Goal: Information Seeking & Learning: Learn about a topic

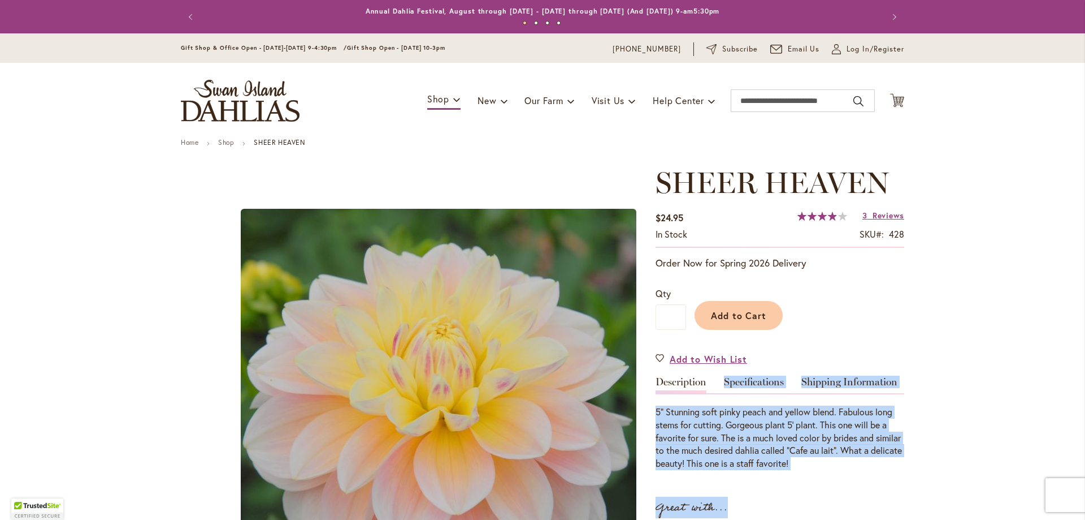
drag, startPoint x: 648, startPoint y: 409, endPoint x: 859, endPoint y: 472, distance: 220.0
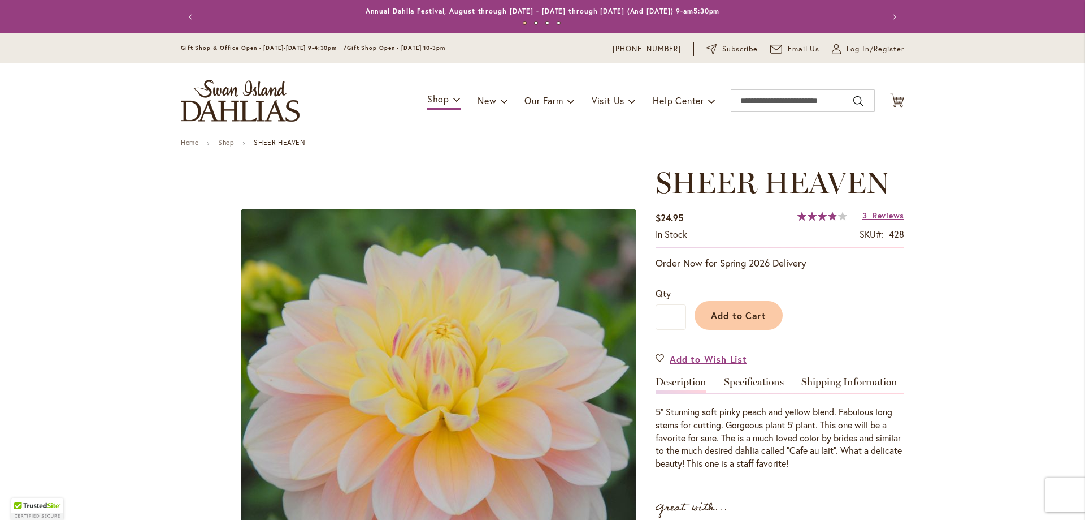
click at [859, 472] on div "SHEER HEAVEN $24.95 In stock SKU 428 Rating: 78 % of 100 3 Reviews Add Your Rev…" at bounding box center [780, 492] width 249 height 652
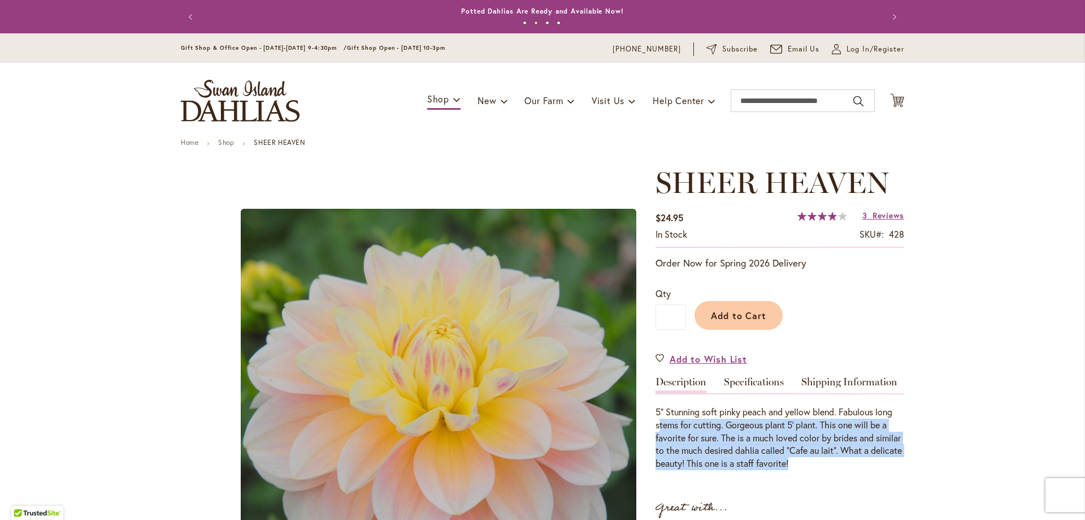
drag, startPoint x: 876, startPoint y: 464, endPoint x: 655, endPoint y: 419, distance: 225.9
click at [656, 419] on div "5” Stunning soft pinky peach and yellow blend. Fabulous long stems for cutting.…" at bounding box center [780, 437] width 249 height 64
drag, startPoint x: 651, startPoint y: 410, endPoint x: 868, endPoint y: 462, distance: 223.9
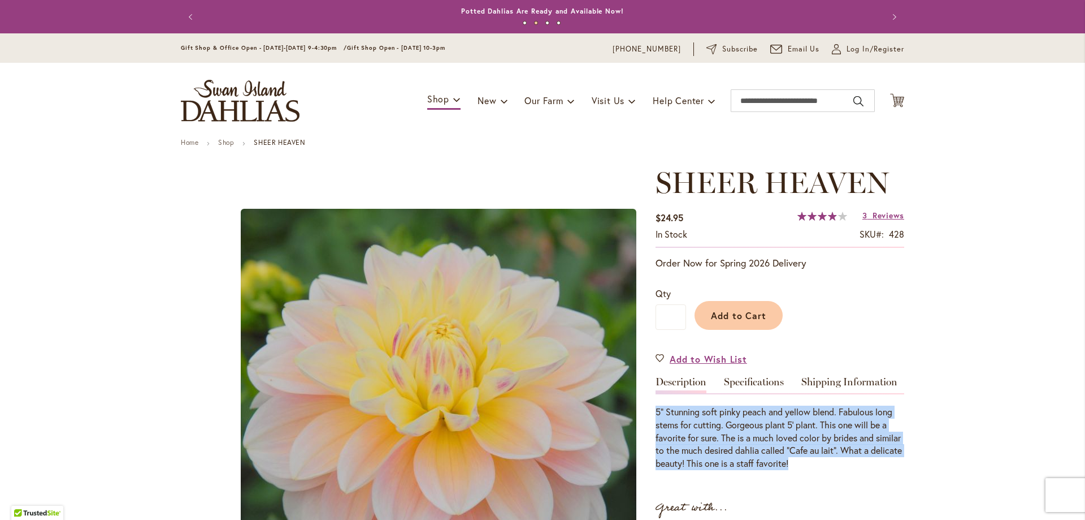
click at [868, 462] on div "5” Stunning soft pinky peach and yellow blend. Fabulous long stems for cutting.…" at bounding box center [780, 437] width 249 height 64
drag, startPoint x: 881, startPoint y: 462, endPoint x: 656, endPoint y: 417, distance: 229.5
click at [656, 417] on div "5” Stunning soft pinky peach and yellow blend. Fabulous long stems for cutting.…" at bounding box center [780, 437] width 249 height 64
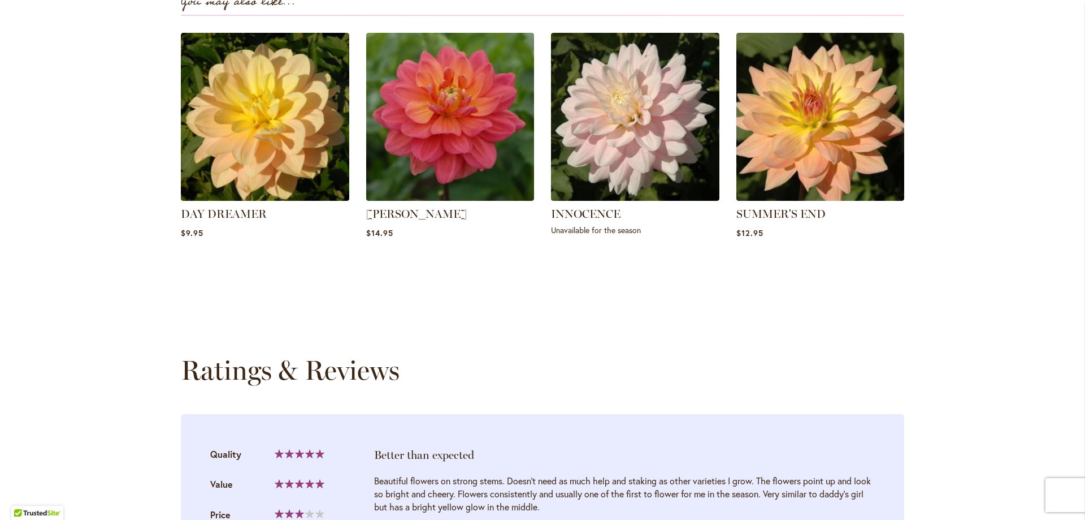
scroll to position [1131, 0]
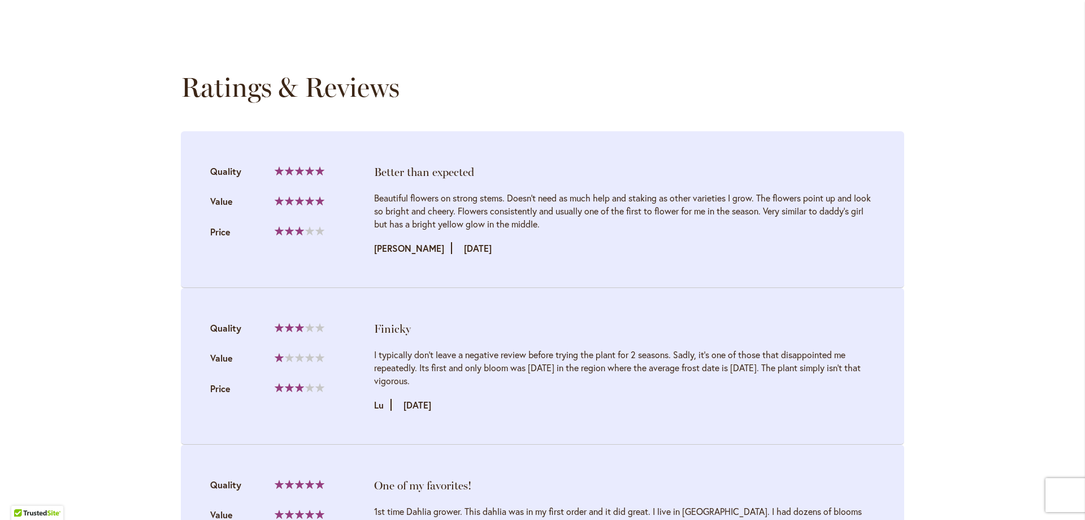
drag, startPoint x: 372, startPoint y: 337, endPoint x: 809, endPoint y: 369, distance: 438.1
click at [809, 369] on div "I typically don't leave a negative review before trying the plant for 2 seasons…" at bounding box center [624, 367] width 501 height 39
drag, startPoint x: 823, startPoint y: 366, endPoint x: 437, endPoint y: 343, distance: 386.8
click at [437, 348] on div "I typically don't leave a negative review before trying the plant for 2 seasons…" at bounding box center [624, 367] width 501 height 39
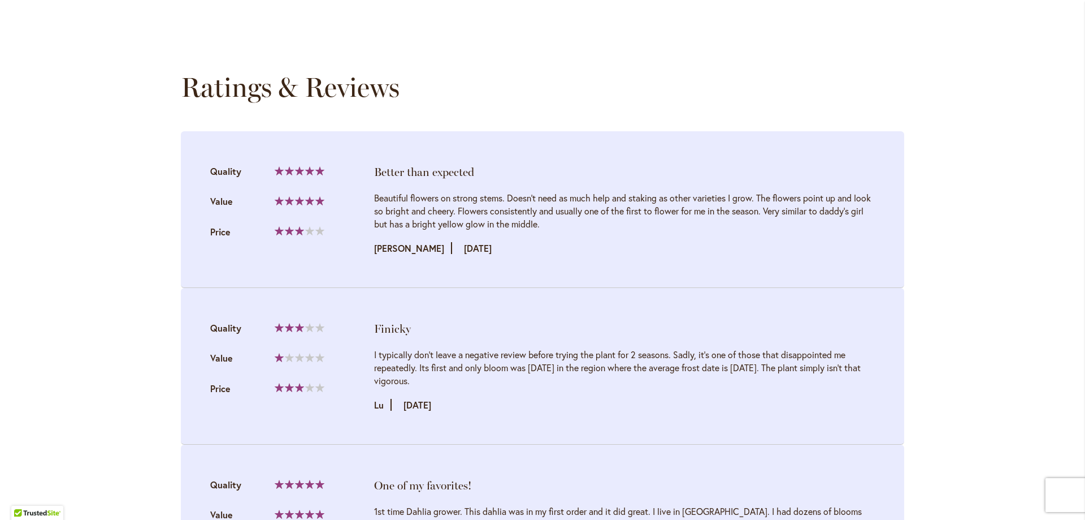
click at [437, 348] on div "I typically don't leave a negative review before trying the plant for 2 seasons…" at bounding box center [624, 367] width 501 height 39
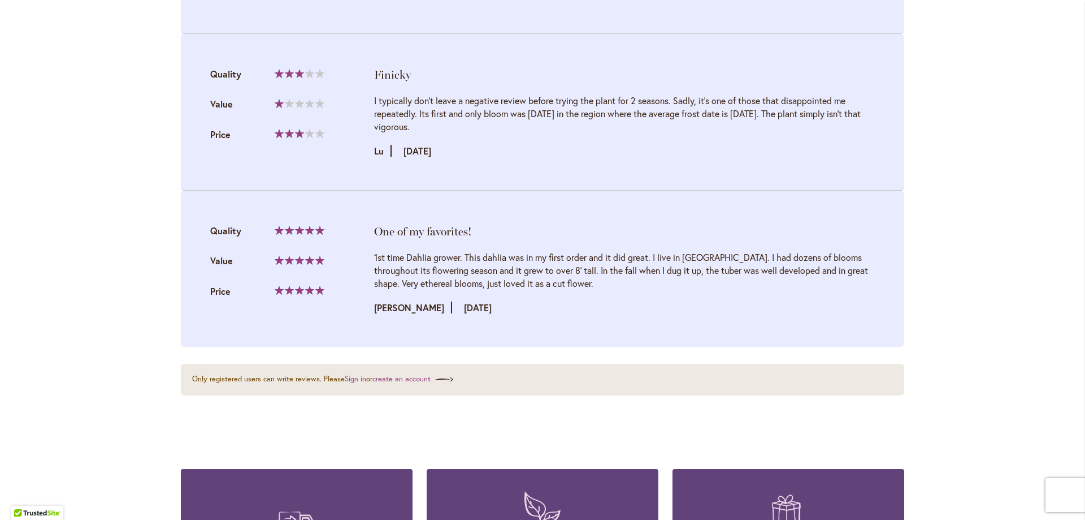
scroll to position [1413, 0]
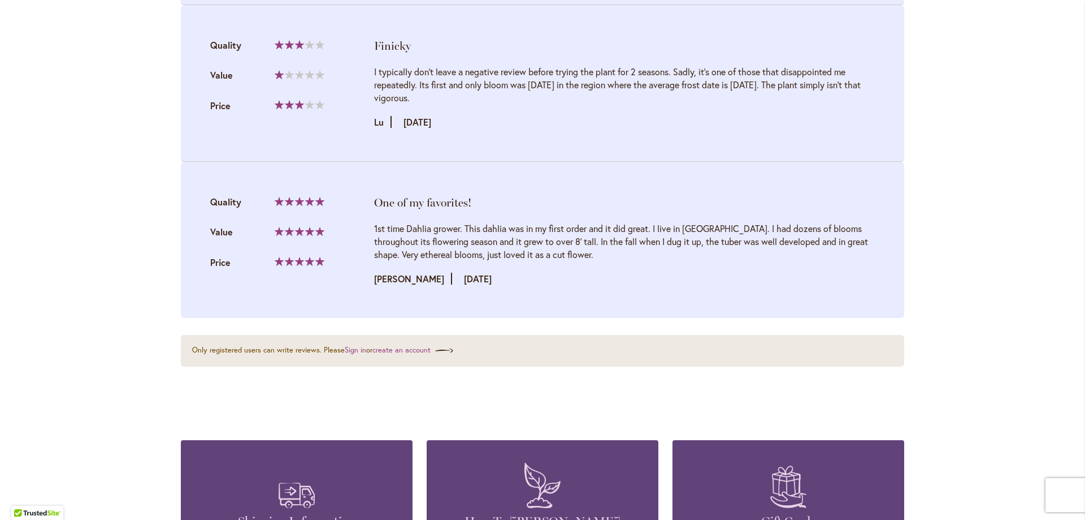
drag, startPoint x: 565, startPoint y: 234, endPoint x: 479, endPoint y: 209, distance: 89.1
click at [479, 222] on div "1st time Dahlia grower. This dahlia was in my first order and it did great. I l…" at bounding box center [624, 241] width 501 height 39
drag, startPoint x: 479, startPoint y: 209, endPoint x: 842, endPoint y: 232, distance: 363.1
click at [842, 232] on div "1st time Dahlia grower. This dahlia was in my first order and it did great. I l…" at bounding box center [624, 241] width 501 height 39
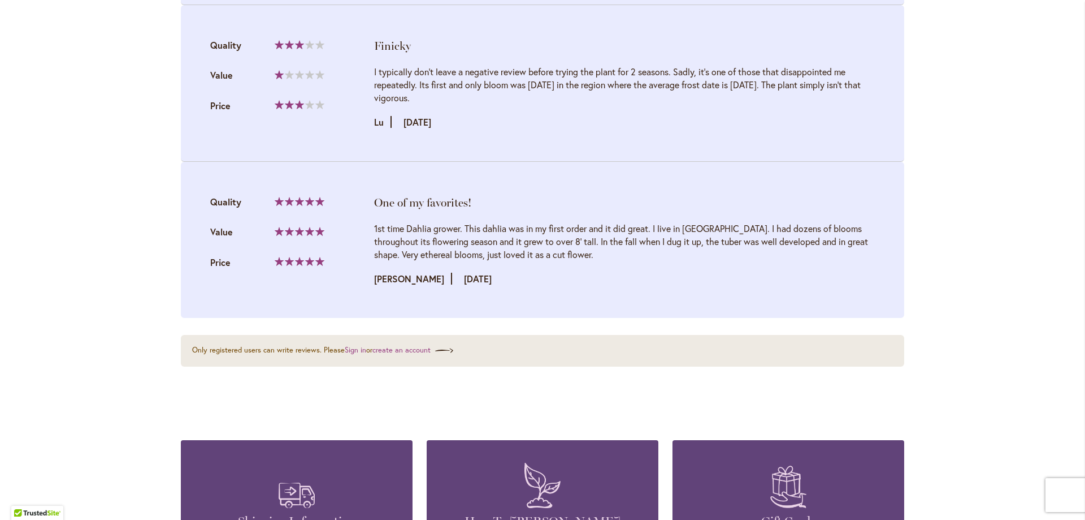
click at [842, 232] on div "1st time Dahlia grower. This dahlia was in my first order and it did great. I l…" at bounding box center [624, 241] width 501 height 39
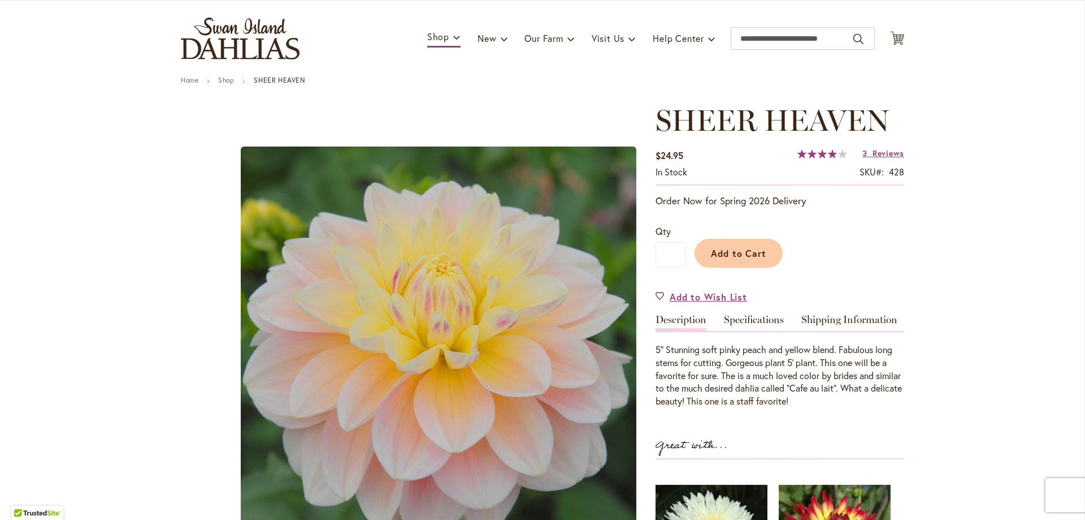
scroll to position [55, 0]
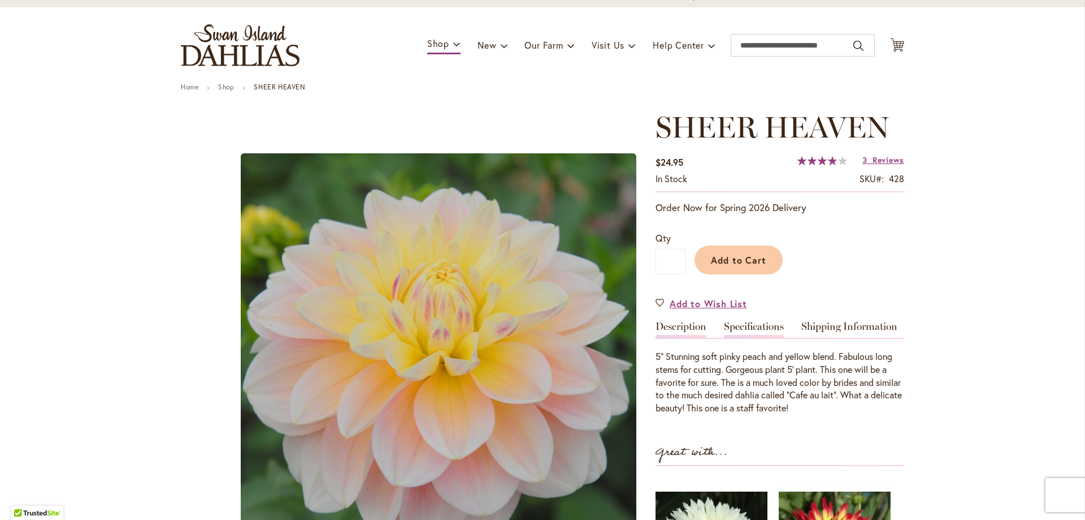
click at [748, 326] on link "Specifications" at bounding box center [754, 329] width 60 height 16
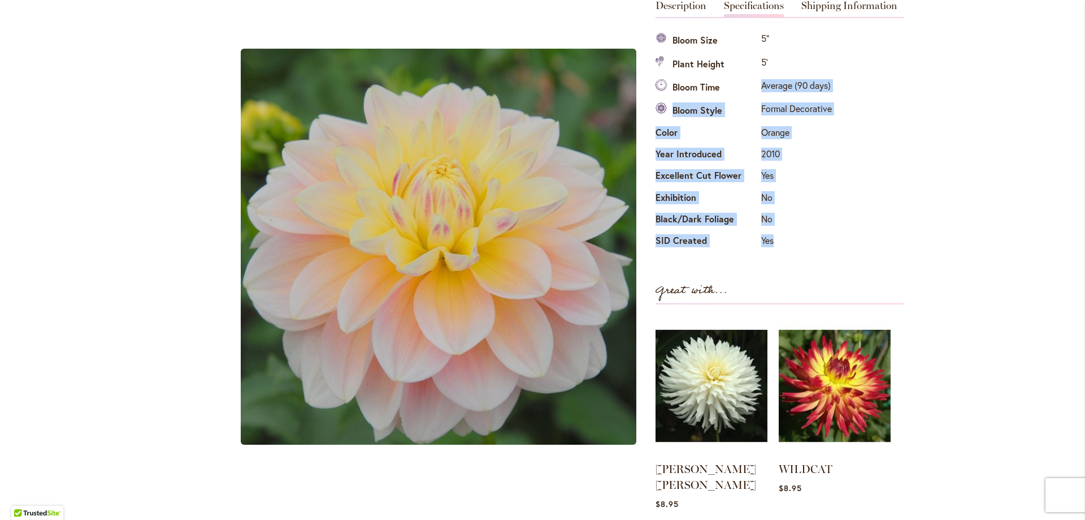
drag, startPoint x: 795, startPoint y: 245, endPoint x: 750, endPoint y: 95, distance: 156.5
click at [750, 95] on tbody "Bloom Size 5" Plant Height 5' Bloom Time Average (90 days) Bloom Style Formal D…" at bounding box center [745, 140] width 179 height 223
click at [750, 95] on th "Bloom Time" at bounding box center [707, 87] width 103 height 23
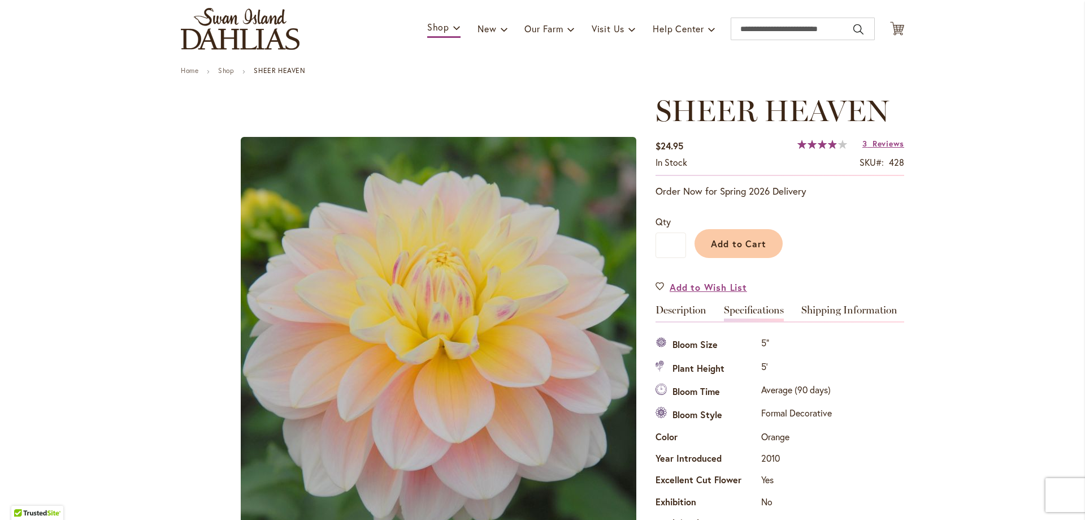
scroll to position [41, 0]
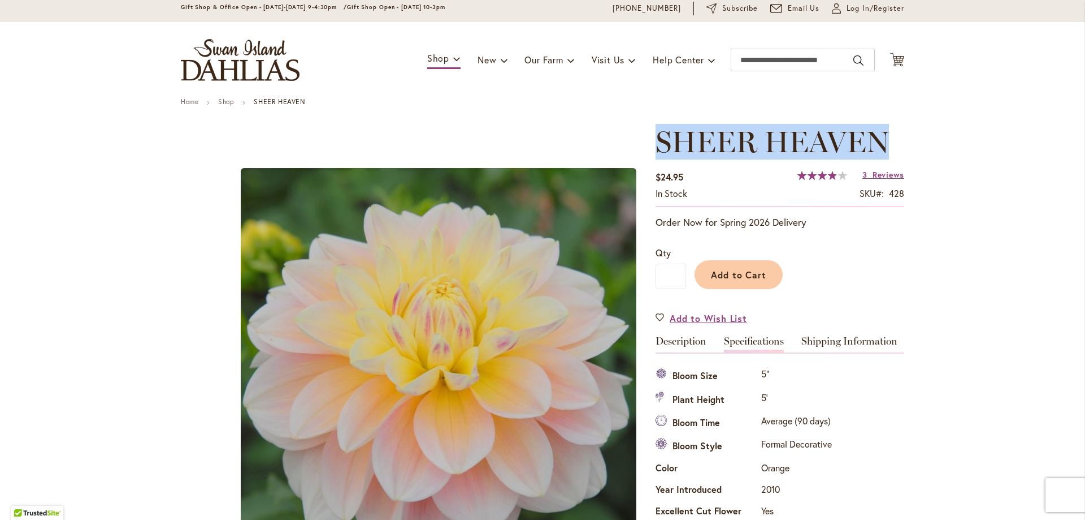
drag, startPoint x: 895, startPoint y: 140, endPoint x: 642, endPoint y: 155, distance: 253.8
copy div "Skip to the beginning of the images gallery SHEER HEAVEN"
click at [673, 131] on span "SHEER HEAVEN" at bounding box center [772, 142] width 233 height 36
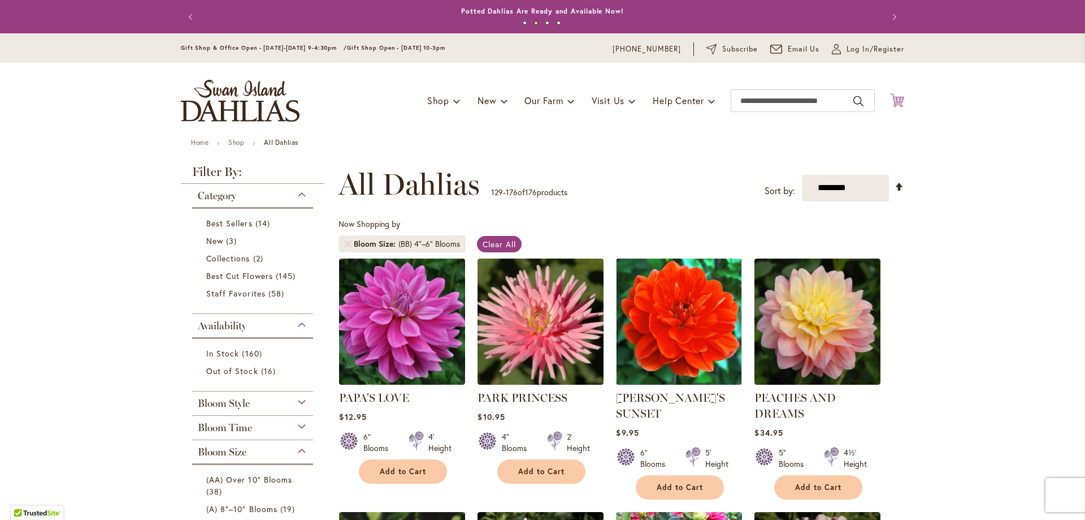
click at [895, 104] on icon at bounding box center [897, 100] width 14 height 14
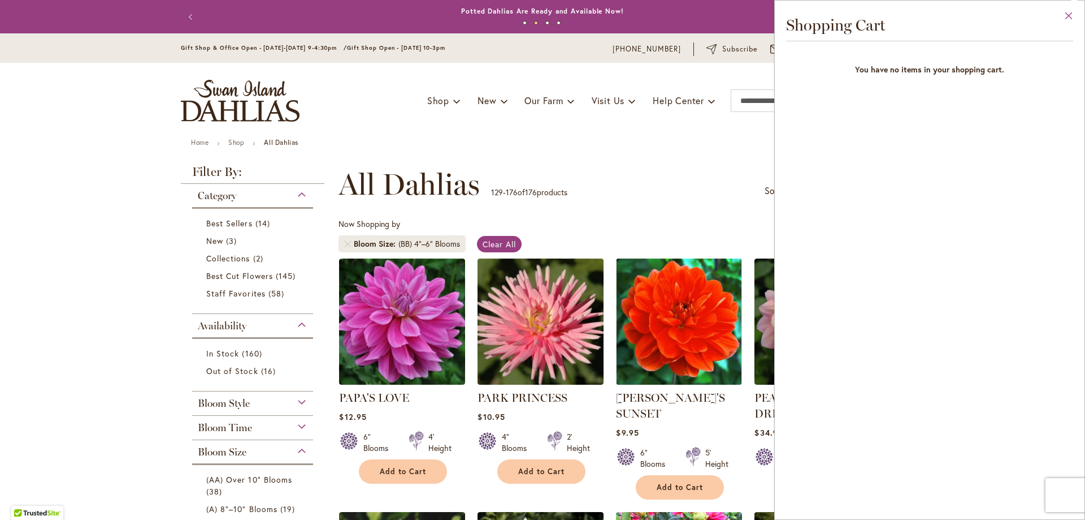
click at [1062, 21] on button "Close" at bounding box center [1069, 19] width 31 height 36
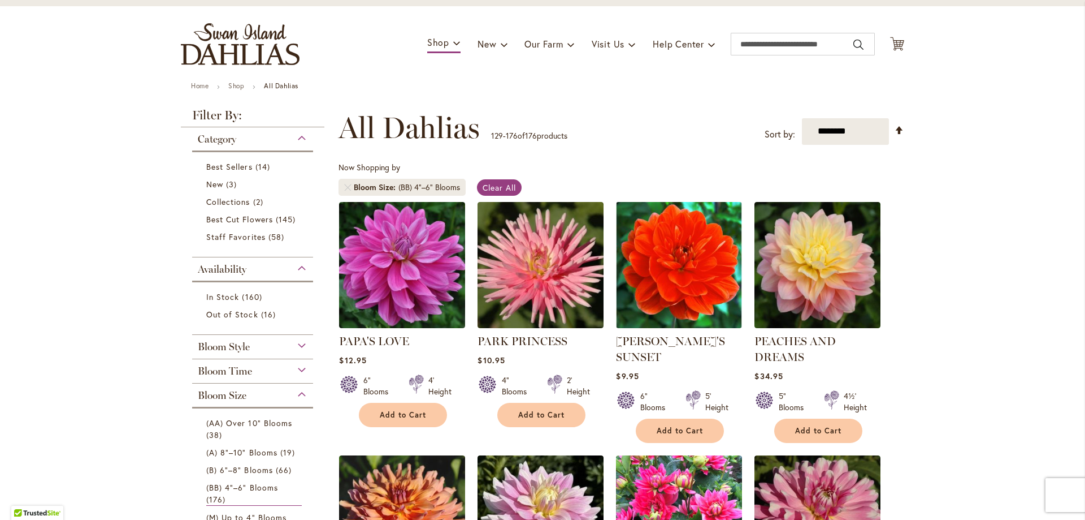
scroll to position [49, 0]
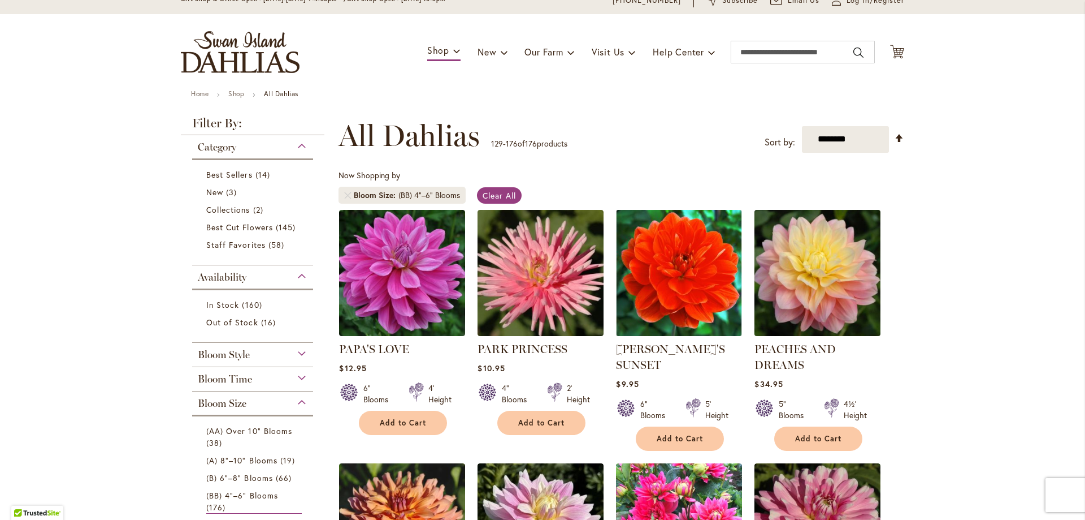
click at [832, 269] on img at bounding box center [818, 272] width 132 height 132
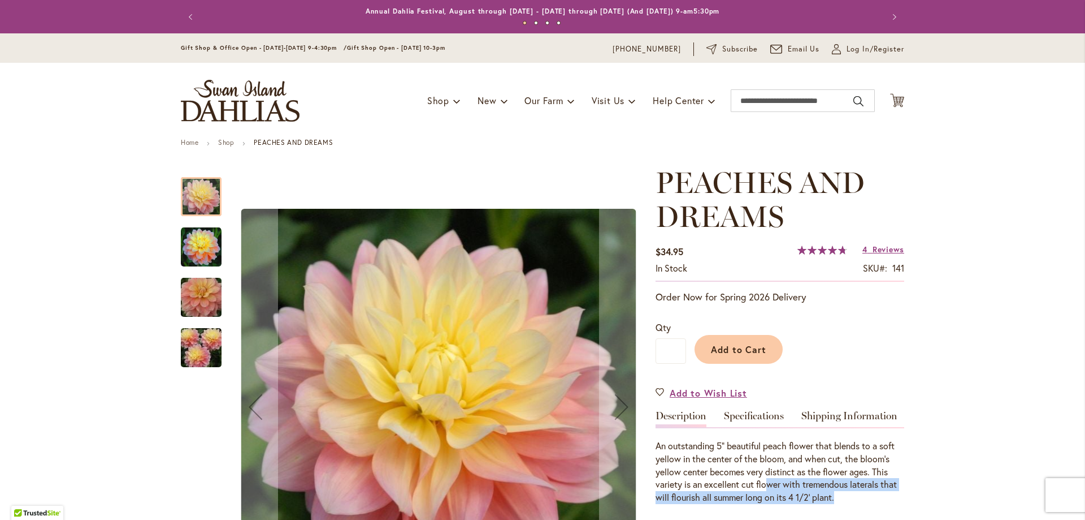
drag, startPoint x: 868, startPoint y: 501, endPoint x: 763, endPoint y: 481, distance: 107.1
click at [763, 481] on div "An outstanding 5” beautiful peach flower that blends to a soft yellow in the ce…" at bounding box center [780, 471] width 249 height 64
click at [191, 247] on img "PEACHES AND DREAMS" at bounding box center [201, 247] width 41 height 41
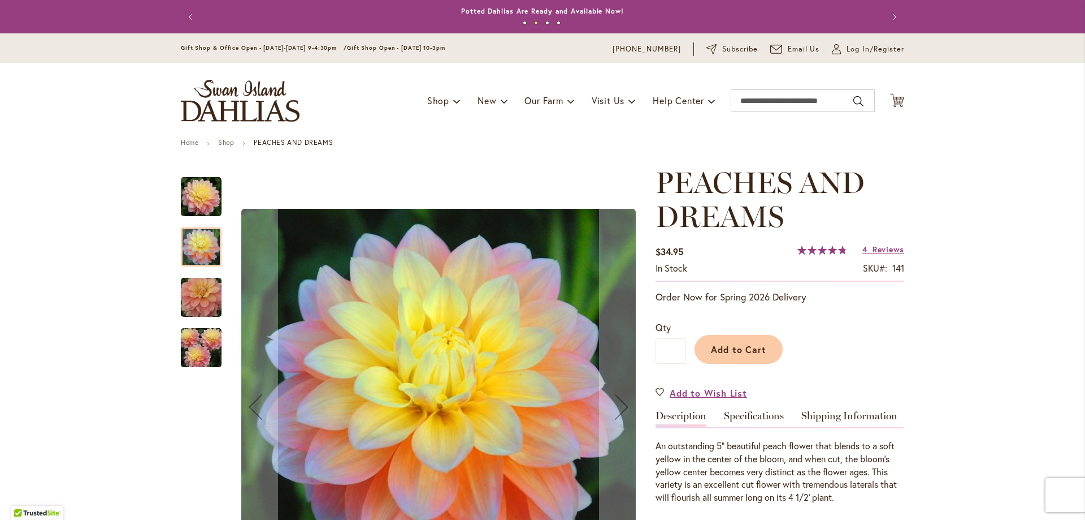
click at [202, 279] on img "PEACHES AND DREAMS" at bounding box center [201, 297] width 81 height 54
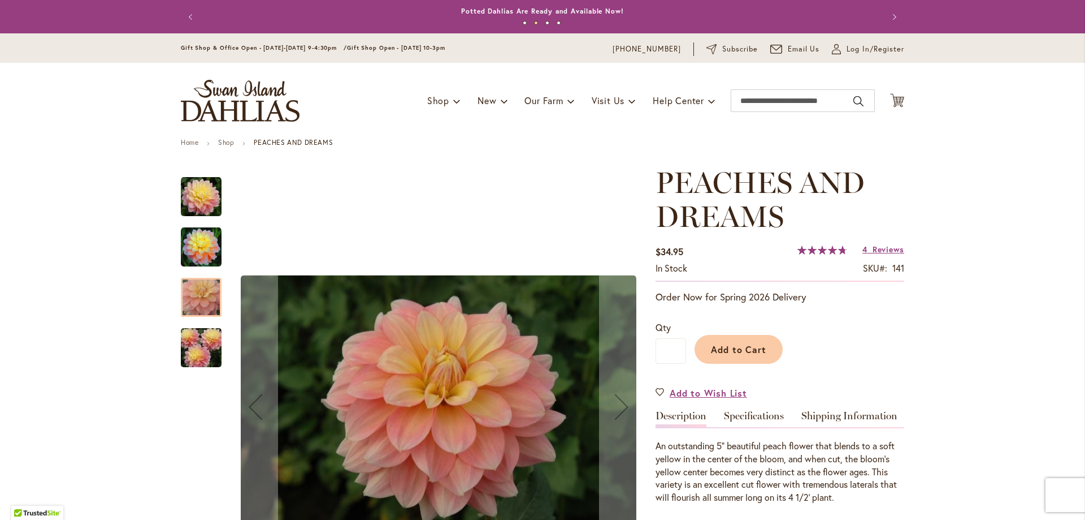
click at [203, 319] on div "PEACHES AND DREAMS" at bounding box center [201, 342] width 41 height 50
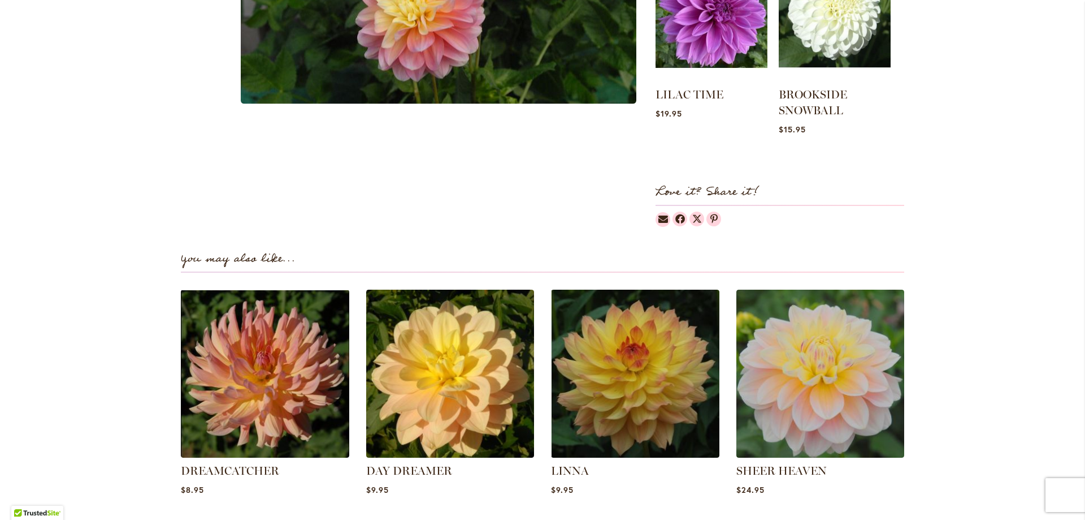
scroll to position [565, 0]
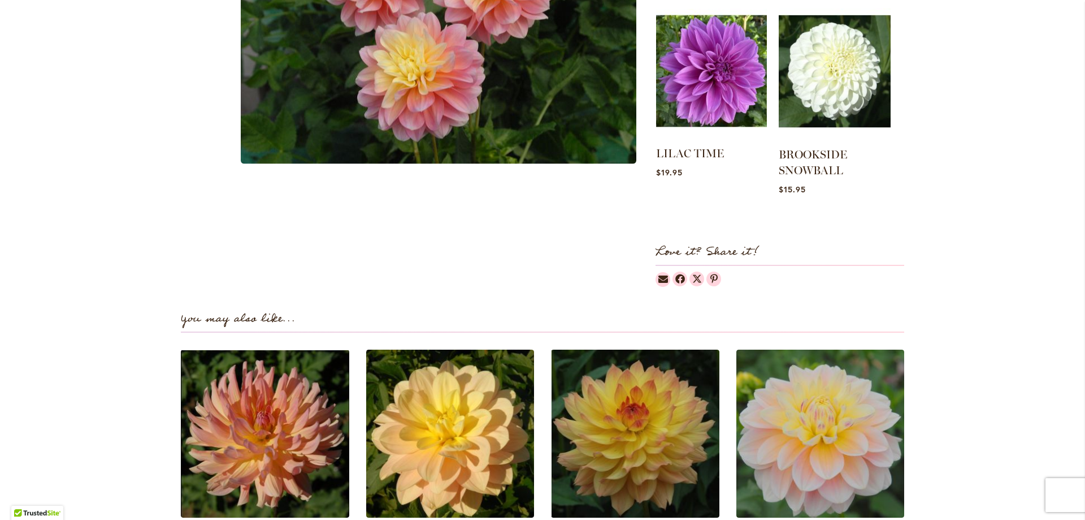
click at [719, 101] on img at bounding box center [711, 71] width 111 height 139
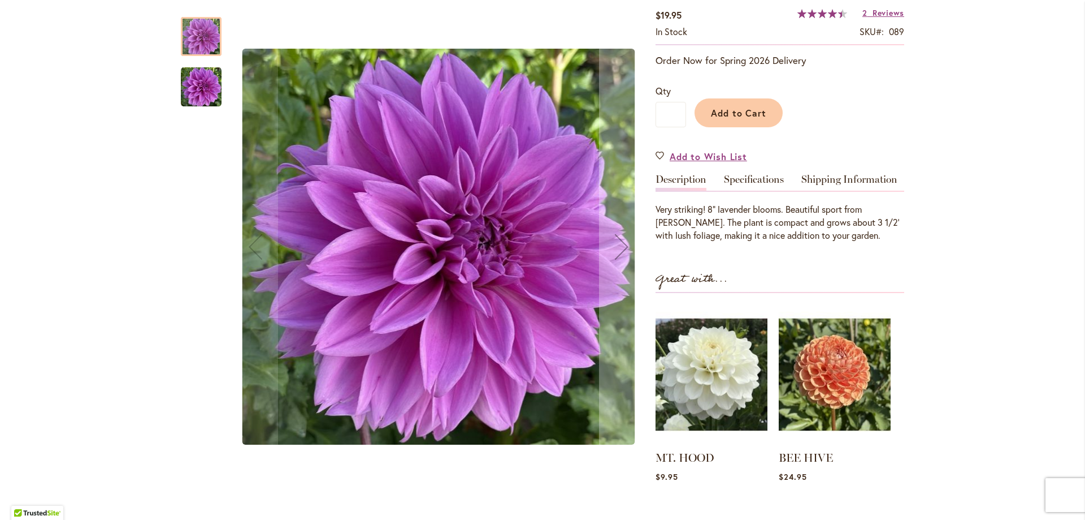
scroll to position [339, 0]
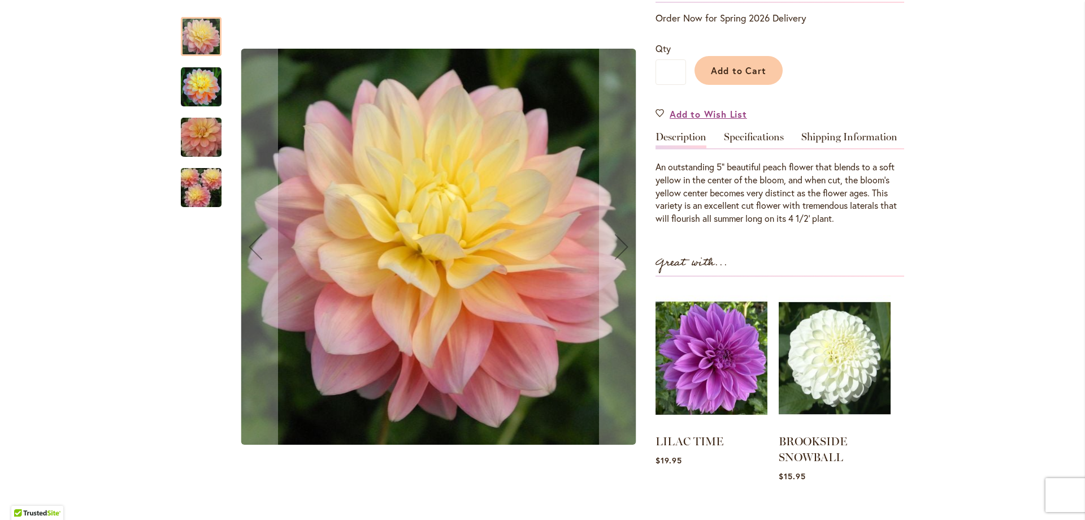
scroll to position [396, 0]
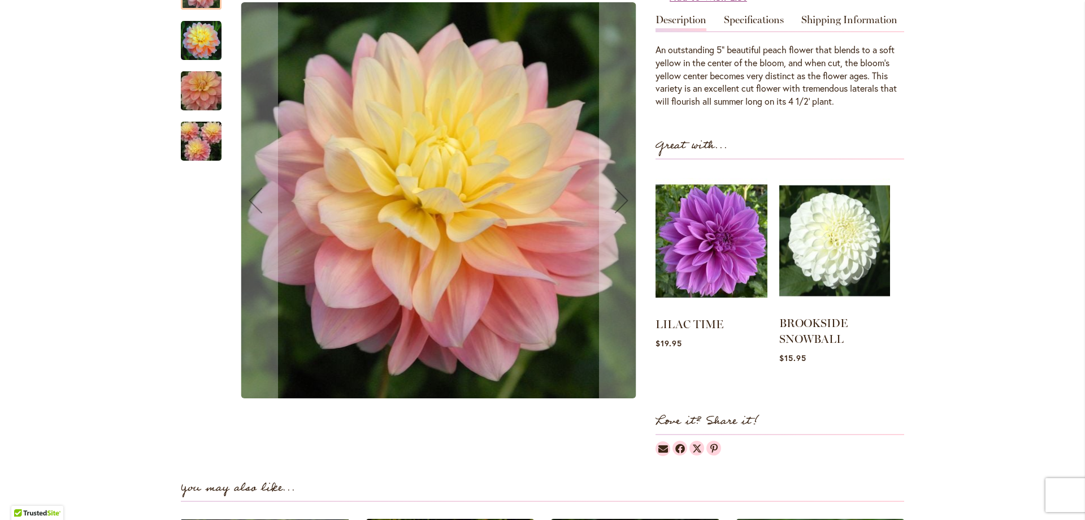
click at [853, 253] on img at bounding box center [835, 240] width 111 height 139
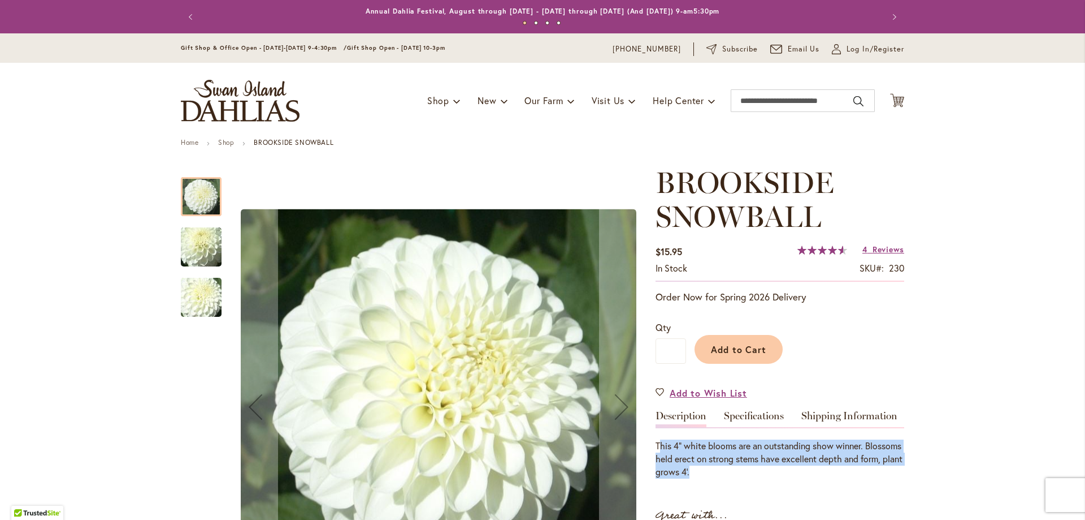
drag, startPoint x: 772, startPoint y: 471, endPoint x: 658, endPoint y: 444, distance: 117.0
click at [658, 444] on div "This 4" white blooms are an outstanding show winner. Blossoms held erect on str…" at bounding box center [780, 458] width 249 height 39
drag, startPoint x: 654, startPoint y: 443, endPoint x: 793, endPoint y: 469, distance: 142.0
click at [793, 469] on div "This 4" white blooms are an outstanding show winner. Blossoms held erect on str…" at bounding box center [780, 458] width 249 height 39
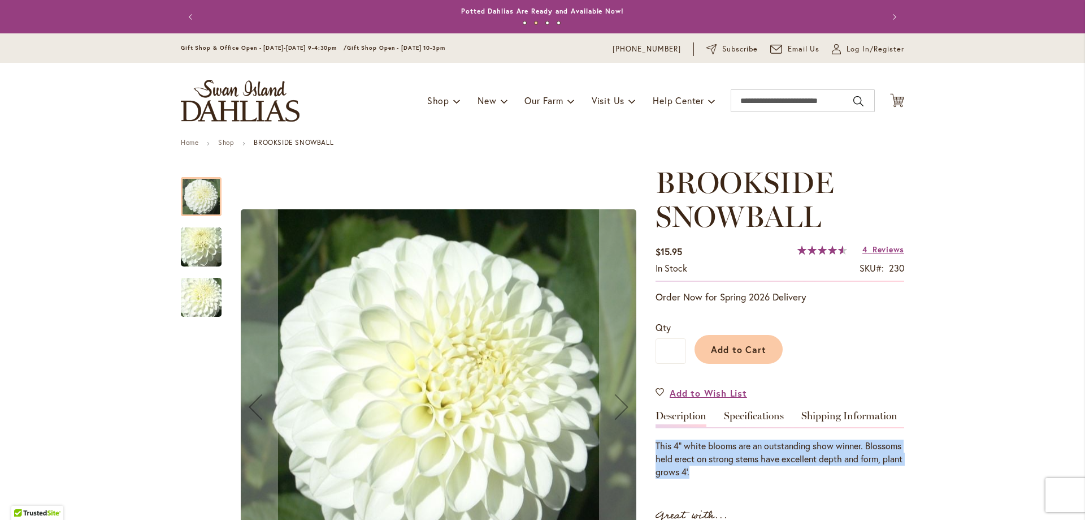
click at [793, 469] on div "This 4" white blooms are an outstanding show winner. Blossoms held erect on str…" at bounding box center [780, 458] width 249 height 39
drag, startPoint x: 802, startPoint y: 503, endPoint x: 667, endPoint y: 451, distance: 144.6
click at [667, 451] on div "BROOKSIDE SNOWBALL $15.95 In stock SKU 230 Rating: 92 % of 100 4 Reviews Add Yo…" at bounding box center [780, 488] width 249 height 644
click at [667, 451] on div "This 4" white blooms are an outstanding show winner. Blossoms held erect on str…" at bounding box center [780, 458] width 249 height 39
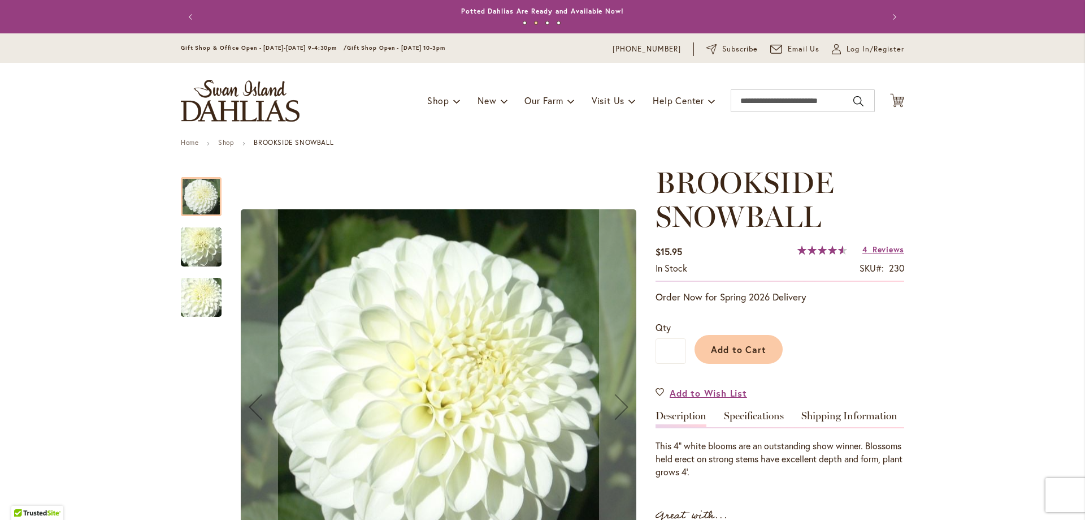
click at [203, 252] on img "BROOKSIDE SNOWBALL" at bounding box center [201, 247] width 81 height 61
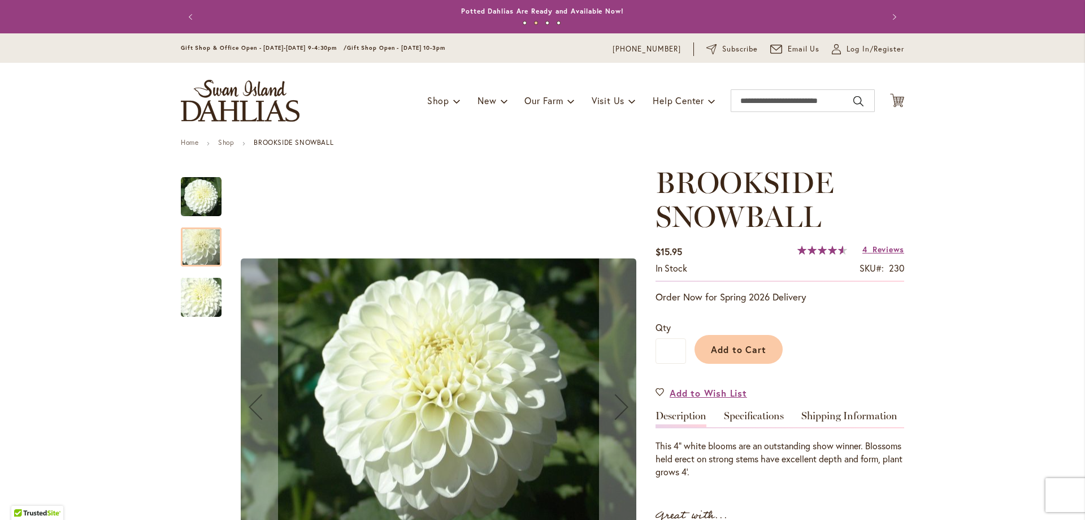
click at [198, 300] on img "BROOKSIDE SNOWBALL" at bounding box center [201, 297] width 81 height 61
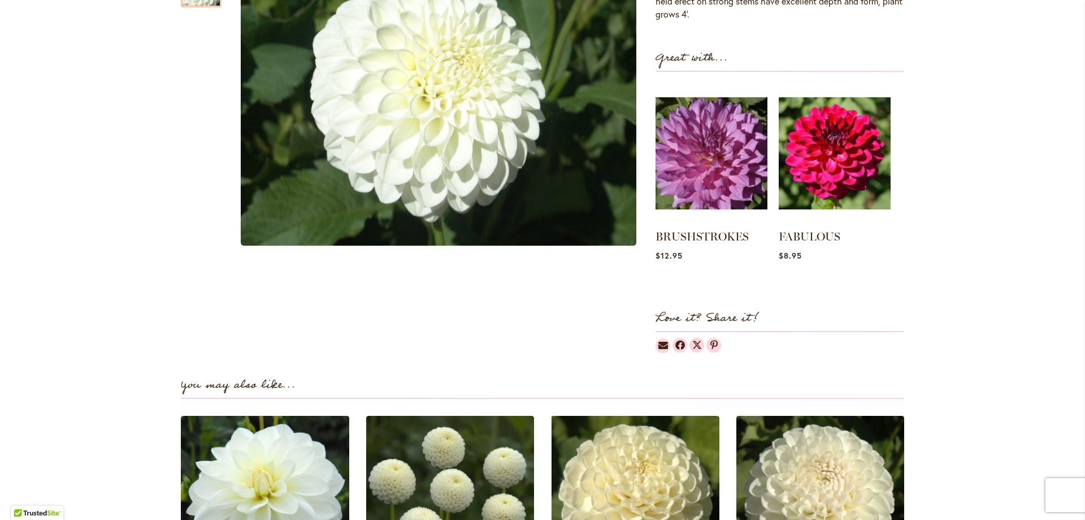
scroll to position [339, 0]
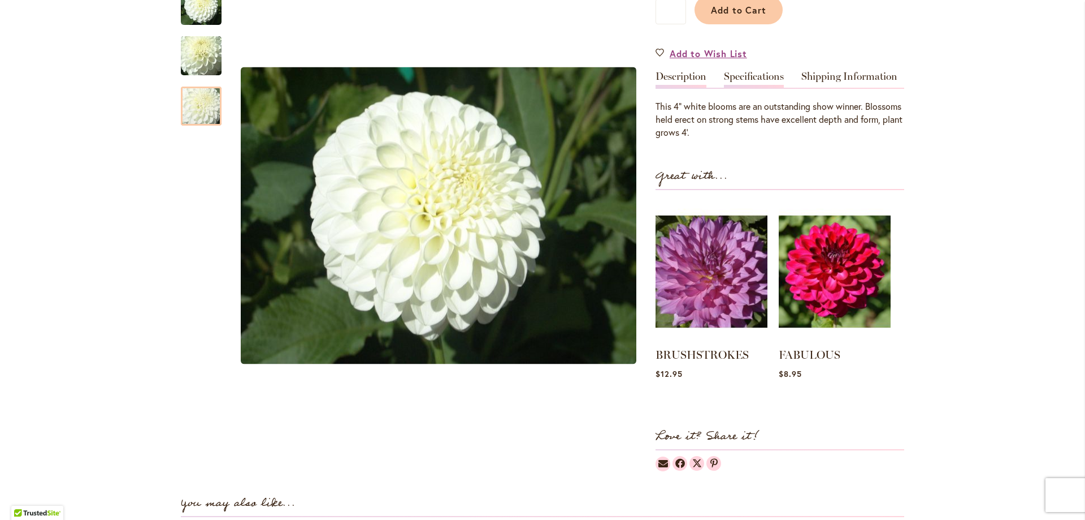
click at [757, 85] on link "Specifications" at bounding box center [754, 79] width 60 height 16
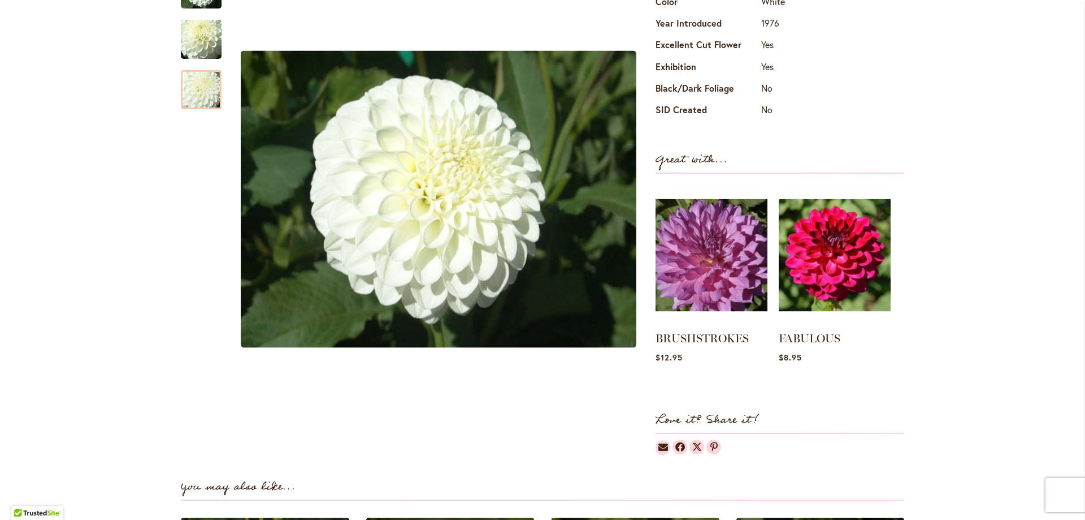
scroll to position [678, 0]
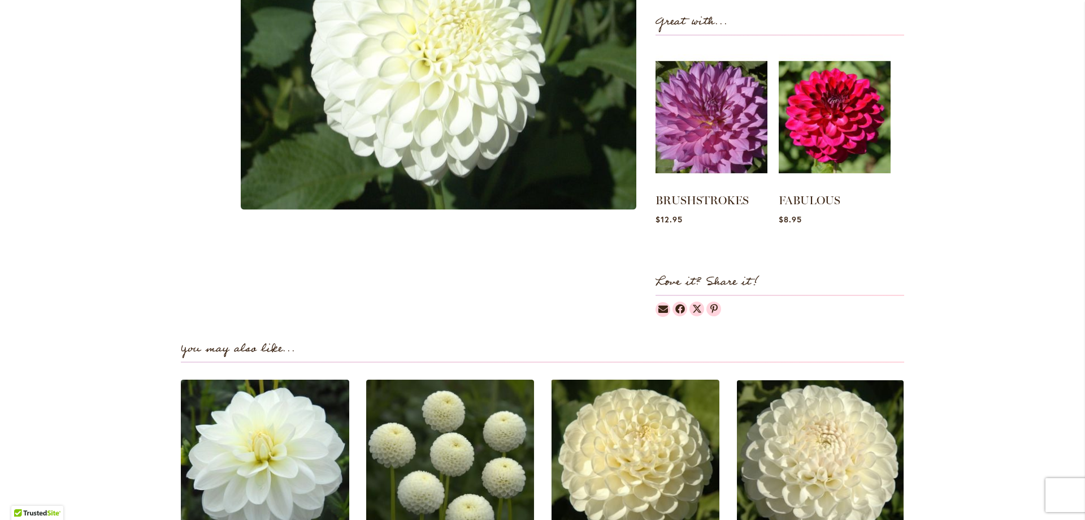
click at [848, 414] on img at bounding box center [820, 462] width 175 height 175
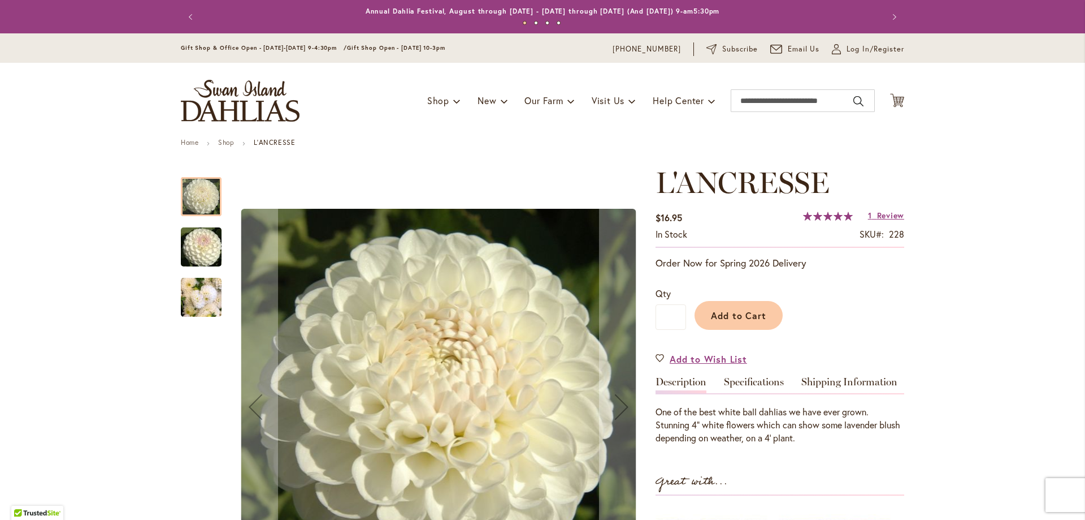
scroll to position [170, 0]
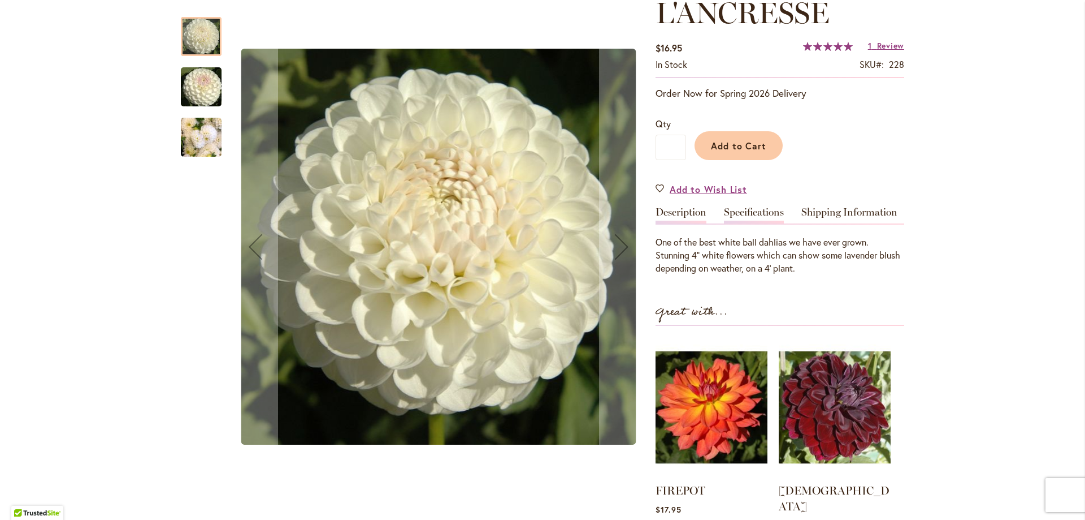
click at [759, 213] on link "Specifications" at bounding box center [754, 215] width 60 height 16
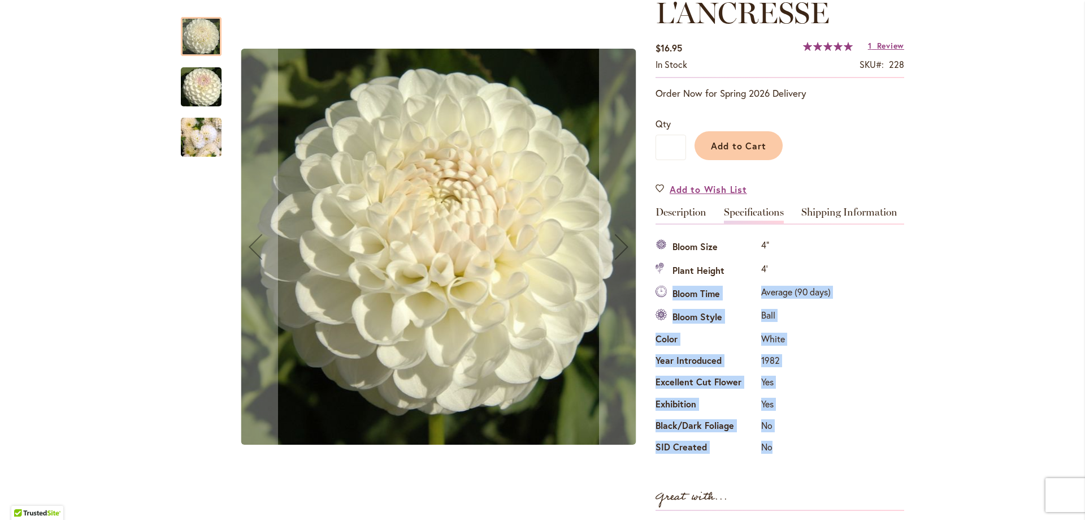
drag, startPoint x: 807, startPoint y: 455, endPoint x: 765, endPoint y: 258, distance: 201.0
click at [765, 258] on tbody "Bloom Size 4" Plant Height 4' Bloom Time Average (90 days) Bloom Style Ball Col…" at bounding box center [745, 347] width 178 height 223
click at [765, 258] on td "4"" at bounding box center [796, 247] width 75 height 23
drag, startPoint x: 756, startPoint y: 240, endPoint x: 798, endPoint y: 428, distance: 192.4
click at [798, 428] on tbody "Bloom Size 4" Plant Height 4' Bloom Time Average (90 days) Bloom Style Ball Col…" at bounding box center [745, 347] width 178 height 223
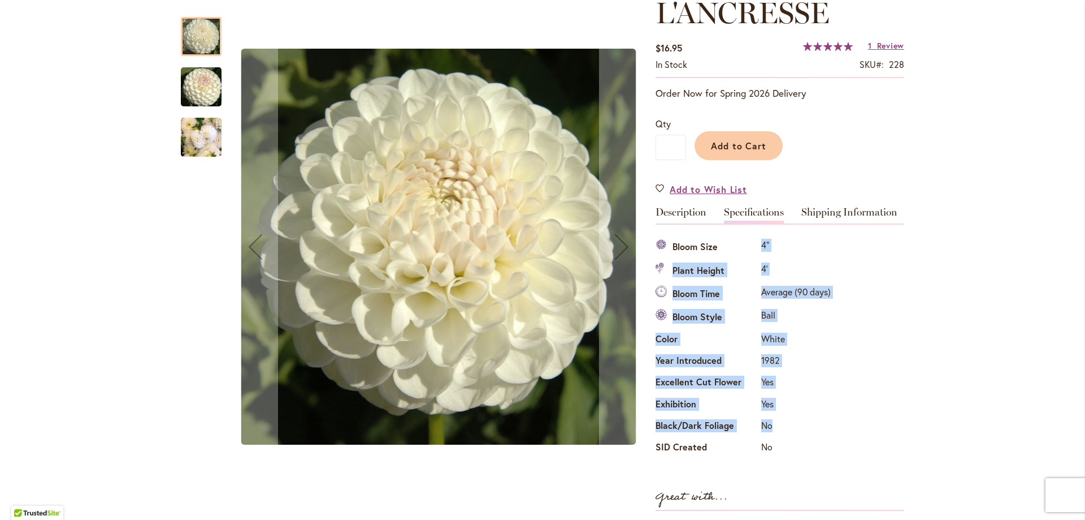
click at [798, 428] on td "No" at bounding box center [796, 426] width 75 height 21
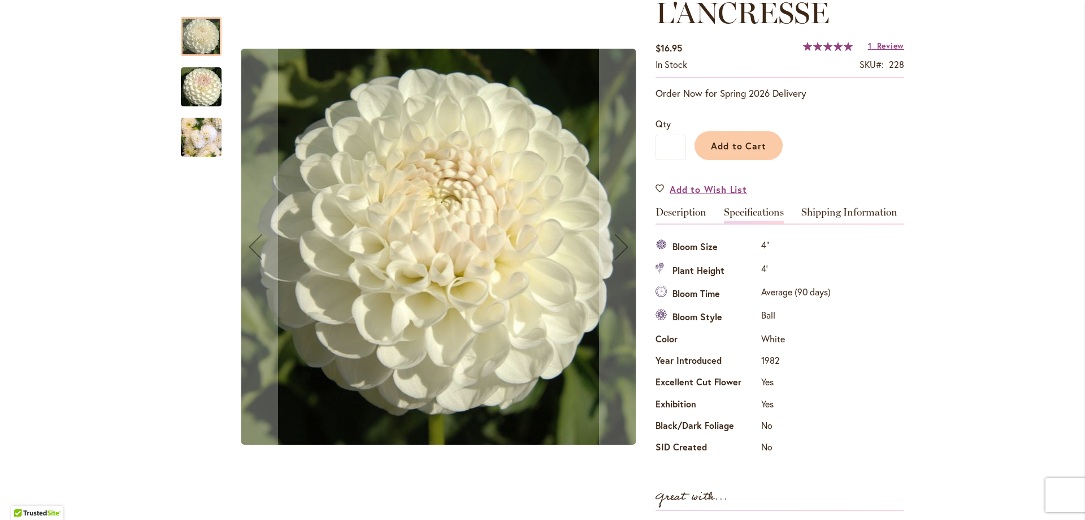
click at [195, 81] on img "L'ANCRESSE" at bounding box center [201, 87] width 81 height 54
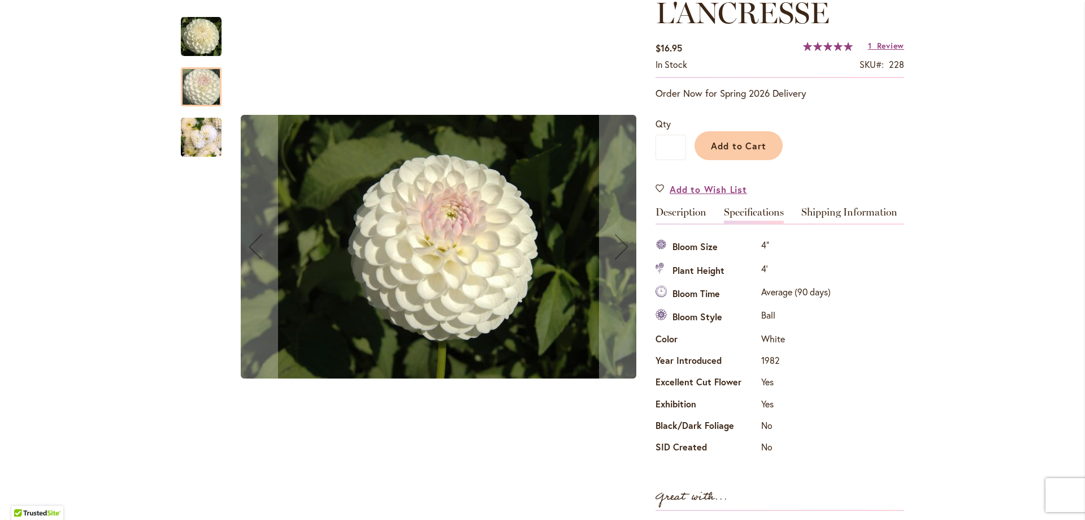
click at [205, 131] on img "L'ANCRESSE" at bounding box center [201, 137] width 41 height 54
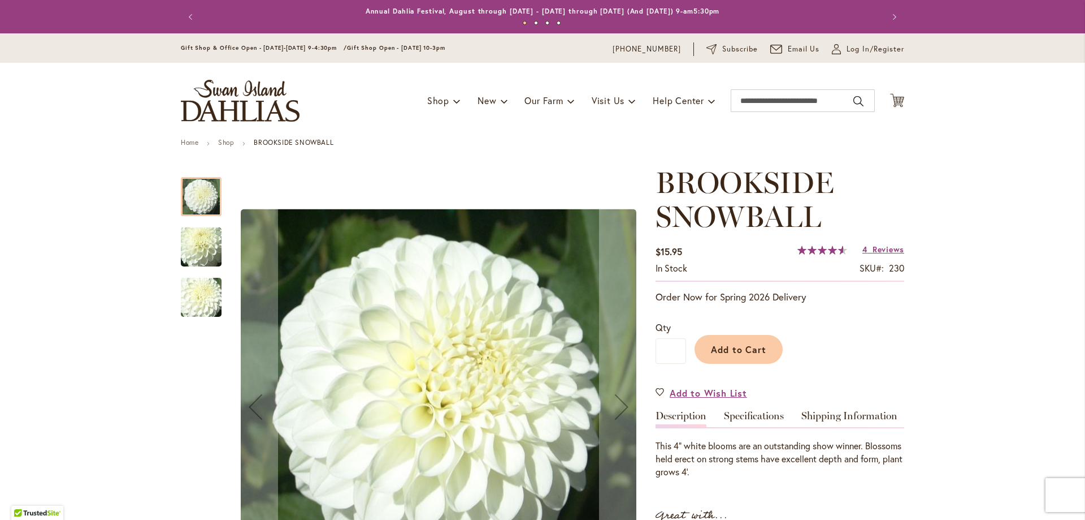
click at [191, 244] on img "BROOKSIDE SNOWBALL" at bounding box center [201, 247] width 81 height 61
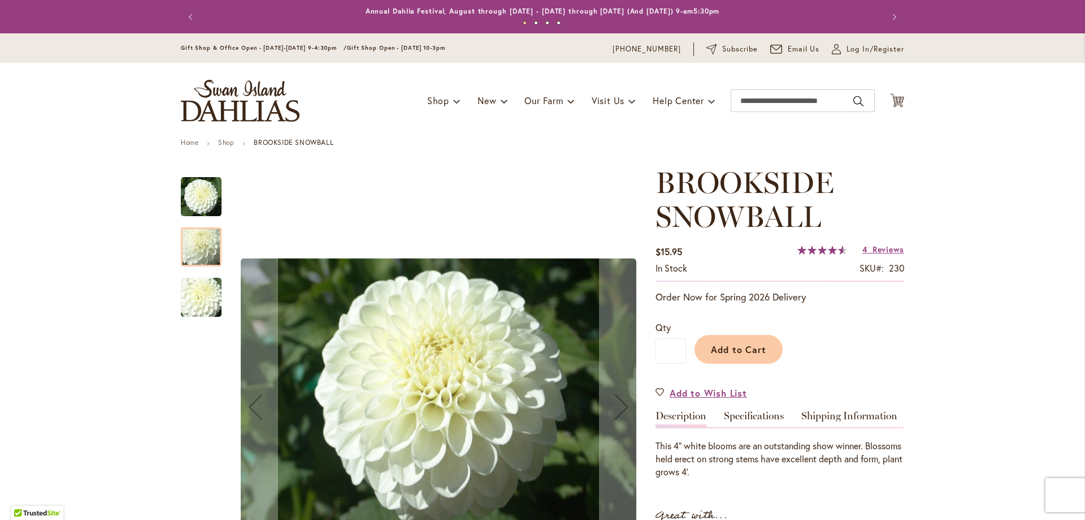
click at [193, 284] on img "BROOKSIDE SNOWBALL" at bounding box center [201, 297] width 81 height 61
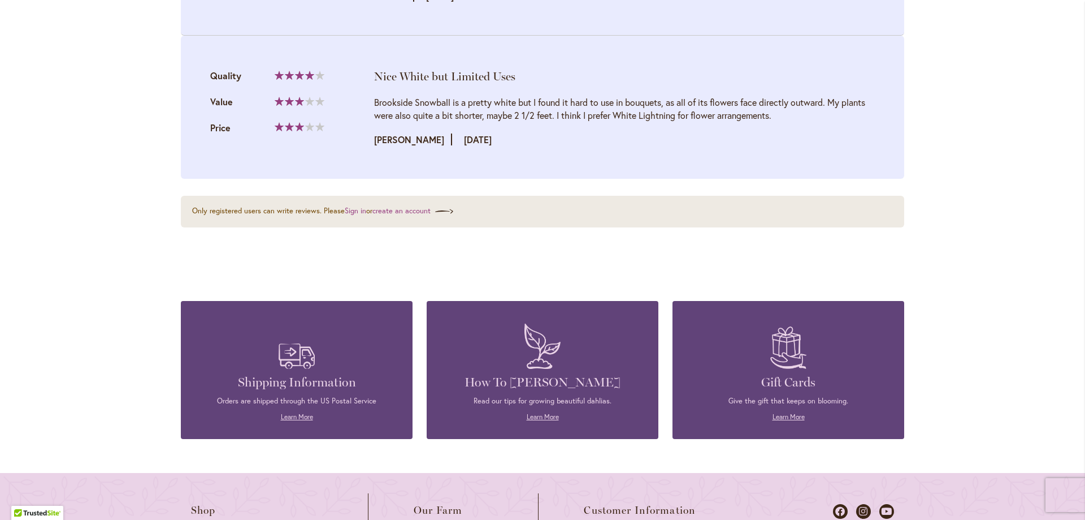
scroll to position [1657, 0]
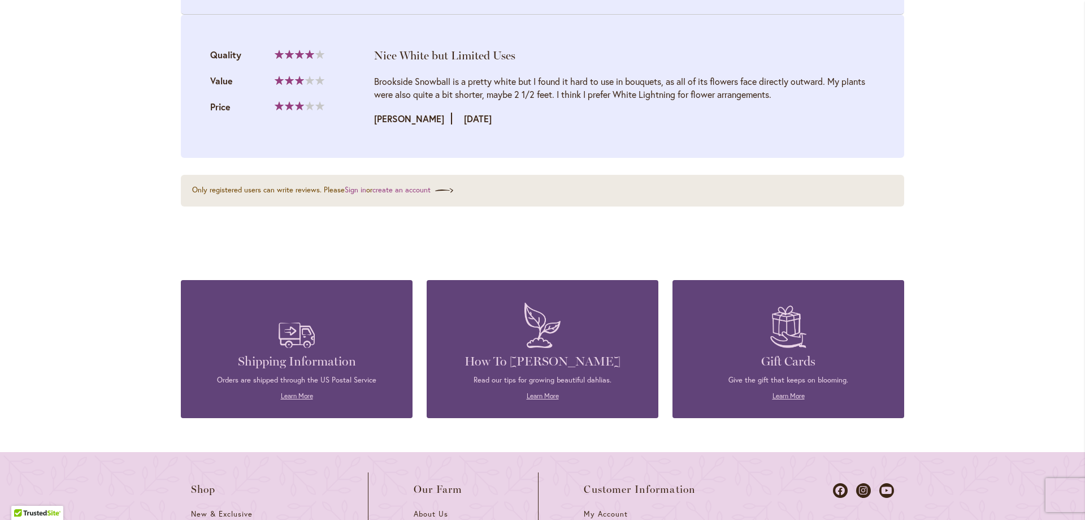
drag, startPoint x: 383, startPoint y: 79, endPoint x: 569, endPoint y: 122, distance: 190.9
click at [569, 122] on div "Brookside Snowball is a pretty white but I found it hard to use in bouquets, as…" at bounding box center [624, 100] width 501 height 50
click at [569, 122] on div "Review by LESLIE Posted on 11/16/20" at bounding box center [624, 118] width 501 height 13
drag, startPoint x: 656, startPoint y: 115, endPoint x: 380, endPoint y: 85, distance: 277.5
click at [380, 85] on div "Brookside Snowball is a pretty white but I found it hard to use in bouquets, as…" at bounding box center [624, 100] width 501 height 50
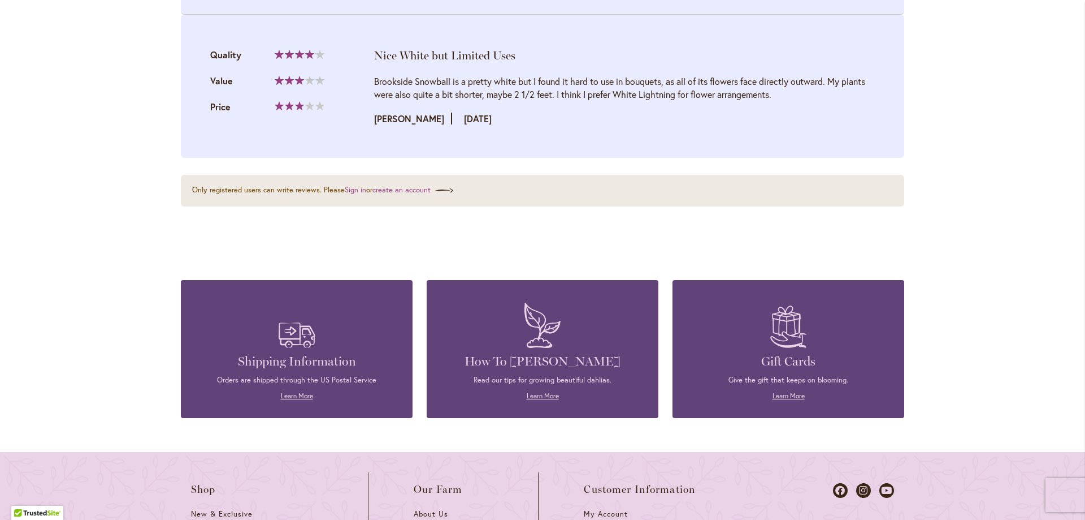
click at [380, 85] on div "Brookside Snowball is a pretty white but I found it hard to use in bouquets, as…" at bounding box center [624, 88] width 501 height 26
drag, startPoint x: 371, startPoint y: 83, endPoint x: 806, endPoint y: 119, distance: 436.8
click at [806, 119] on div "Brookside Snowball is a pretty white but I found it hard to use in bouquets, as…" at bounding box center [624, 100] width 501 height 50
click at [806, 119] on div "Review by LESLIE Posted on 11/16/20" at bounding box center [624, 118] width 501 height 13
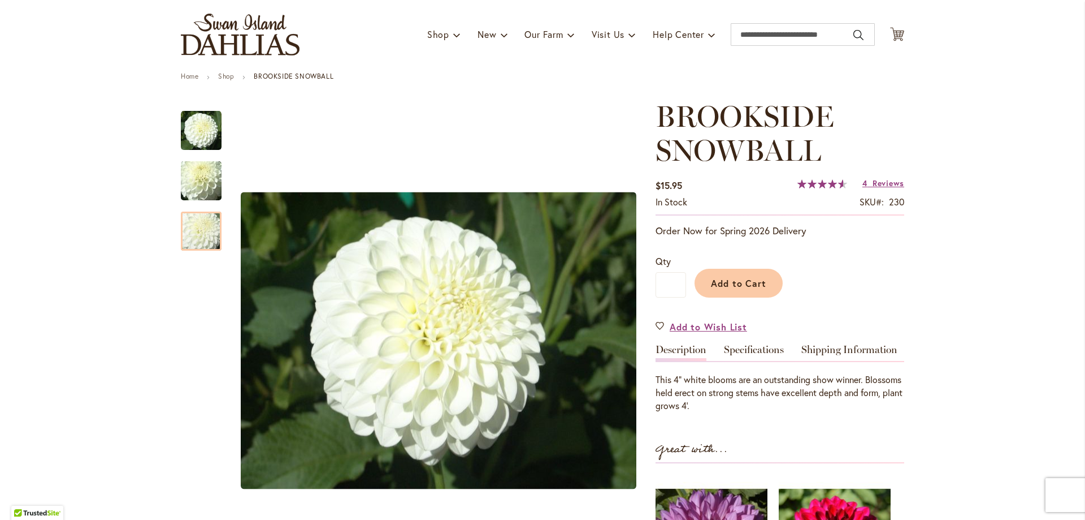
scroll to position [0, 0]
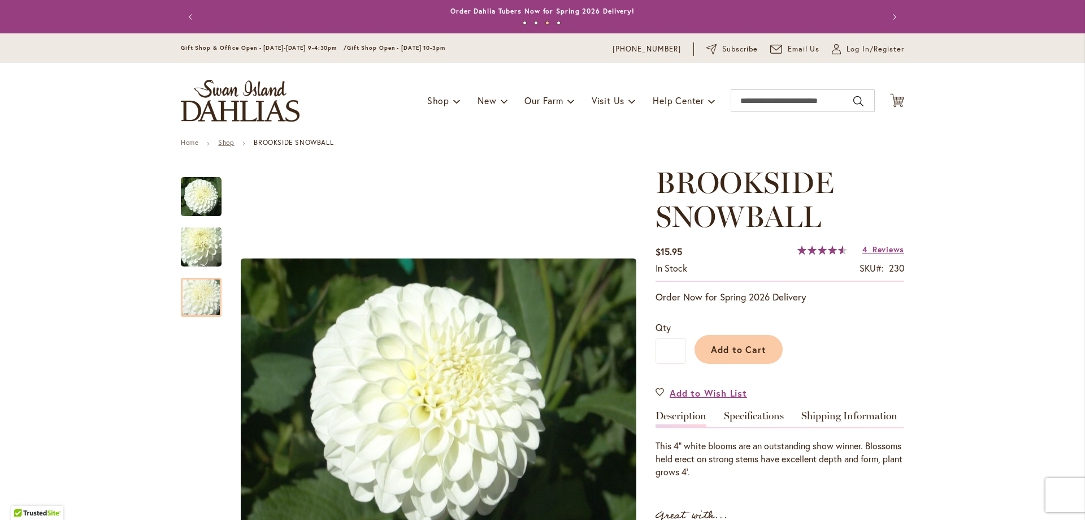
click at [220, 141] on link "Shop" at bounding box center [226, 142] width 16 height 8
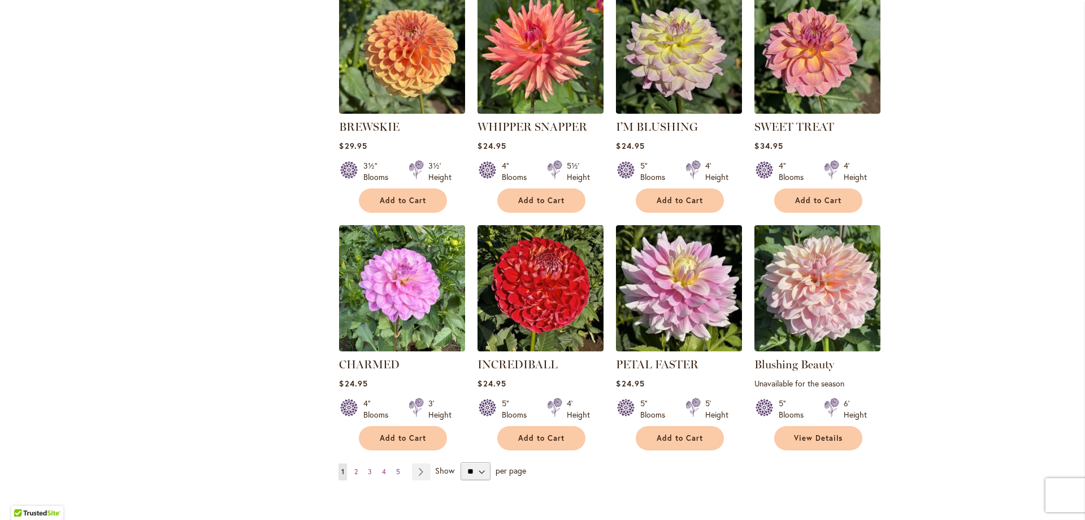
scroll to position [678, 0]
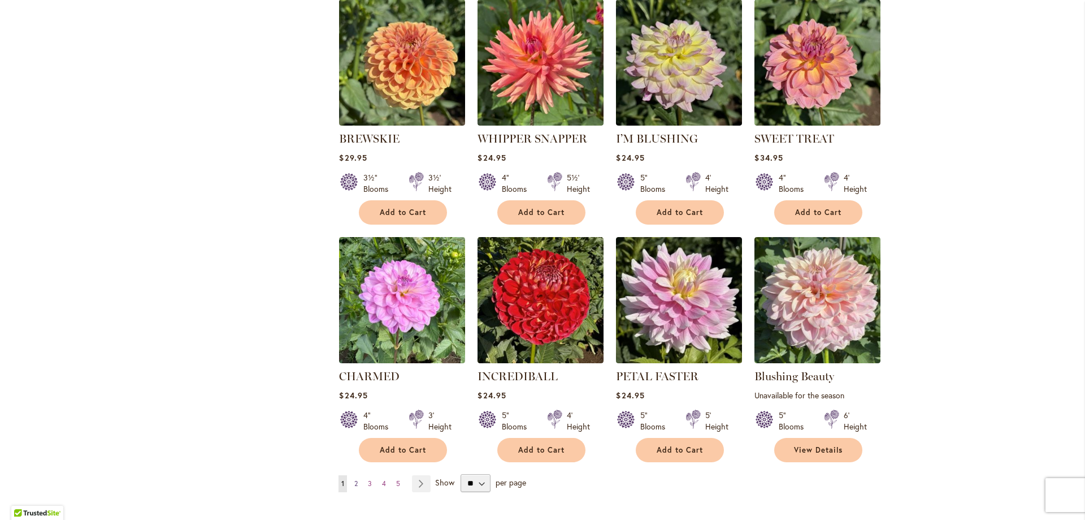
click at [352, 480] on link "Page 2" at bounding box center [356, 483] width 9 height 17
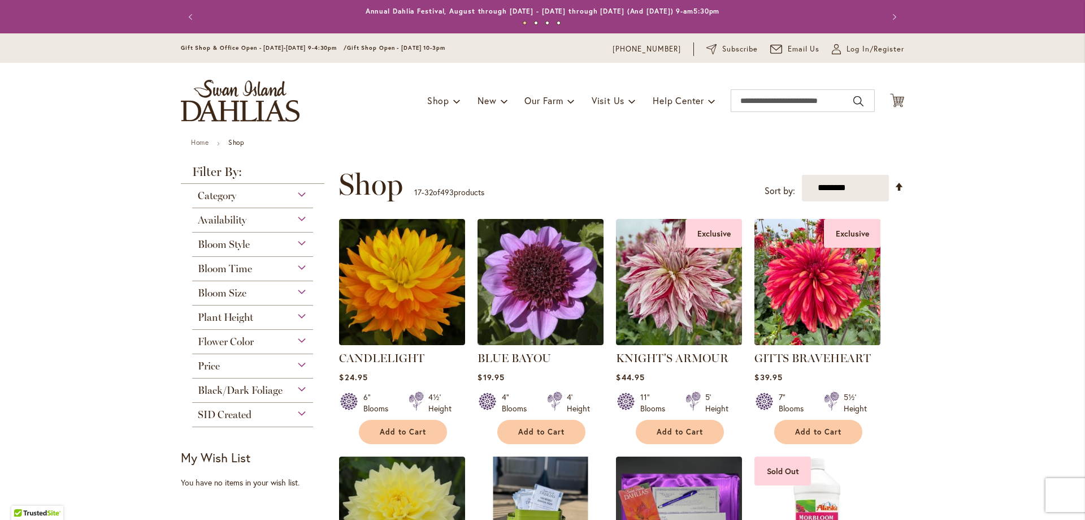
scroll to position [170, 0]
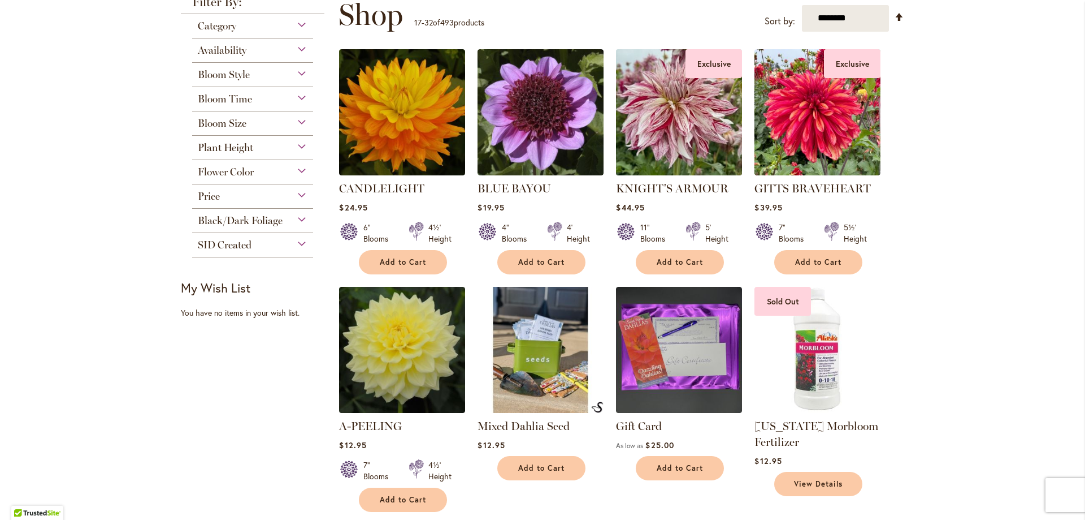
click at [647, 131] on img at bounding box center [679, 112] width 132 height 132
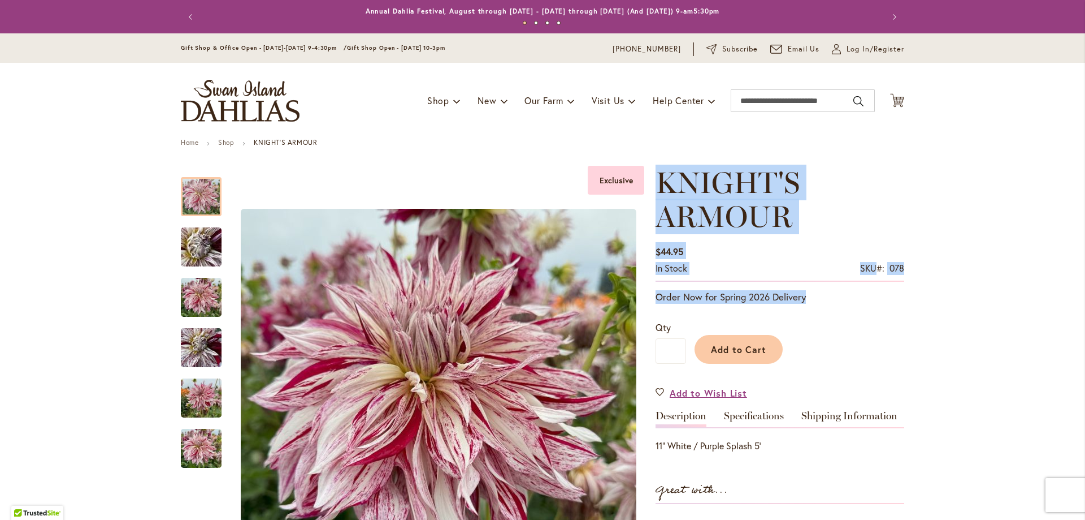
drag, startPoint x: 809, startPoint y: 297, endPoint x: 661, endPoint y: 183, distance: 187.0
click at [661, 183] on div "KNIGHT'S ARMOUR $44.95 In stock SKU 078 Be the first to review this product Ord…" at bounding box center [780, 475] width 249 height 618
click at [661, 183] on span "KNIGHT'S ARMOUR" at bounding box center [728, 200] width 144 height 70
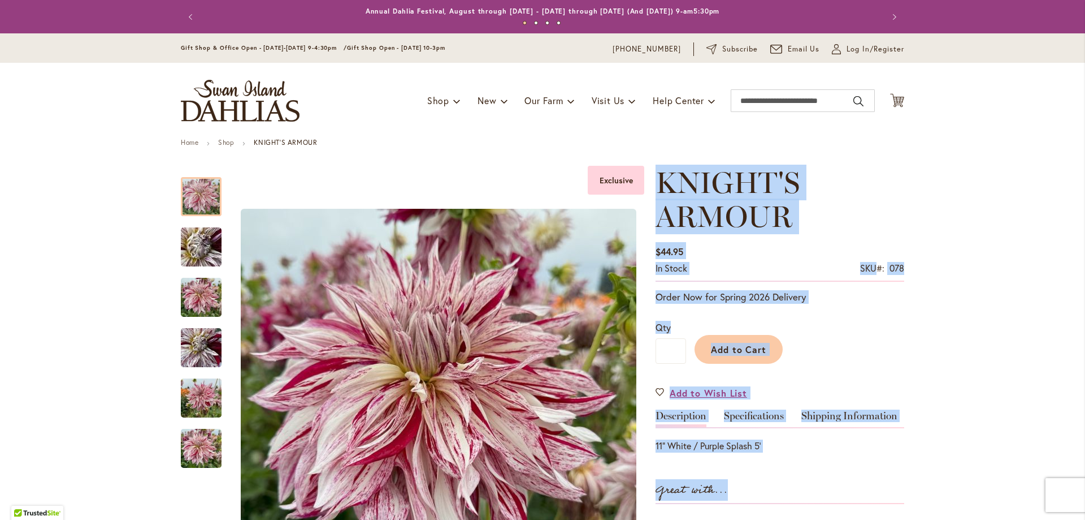
drag, startPoint x: 659, startPoint y: 175, endPoint x: 857, endPoint y: 454, distance: 341.8
click at [857, 454] on div "KNIGHT'S ARMOUR $44.95 In stock SKU 078 Be the first to review this product Ord…" at bounding box center [780, 475] width 249 height 618
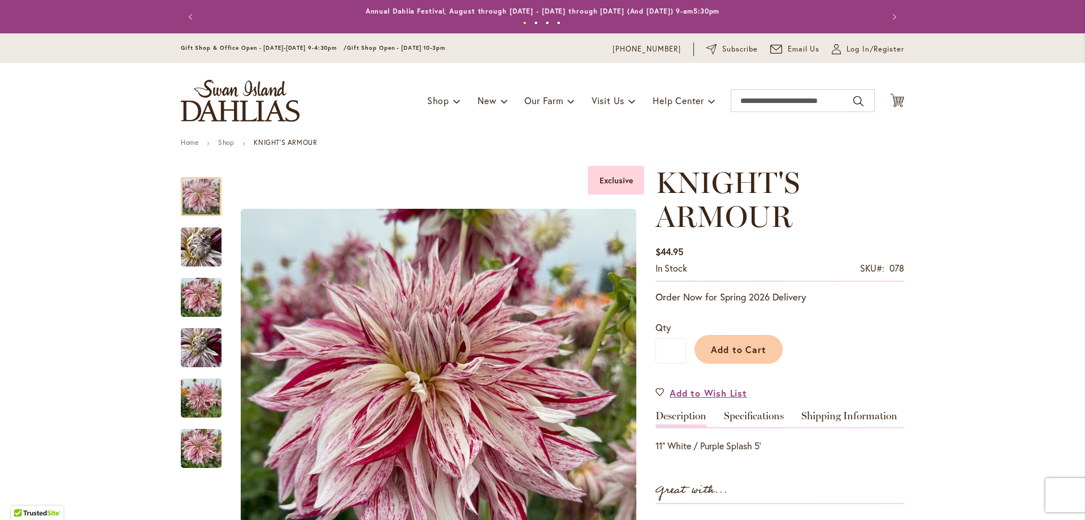
click at [857, 454] on div "KNIGHT'S ARMOUR $44.95 In stock SKU 078 Be the first to review this product Ord…" at bounding box center [780, 475] width 249 height 618
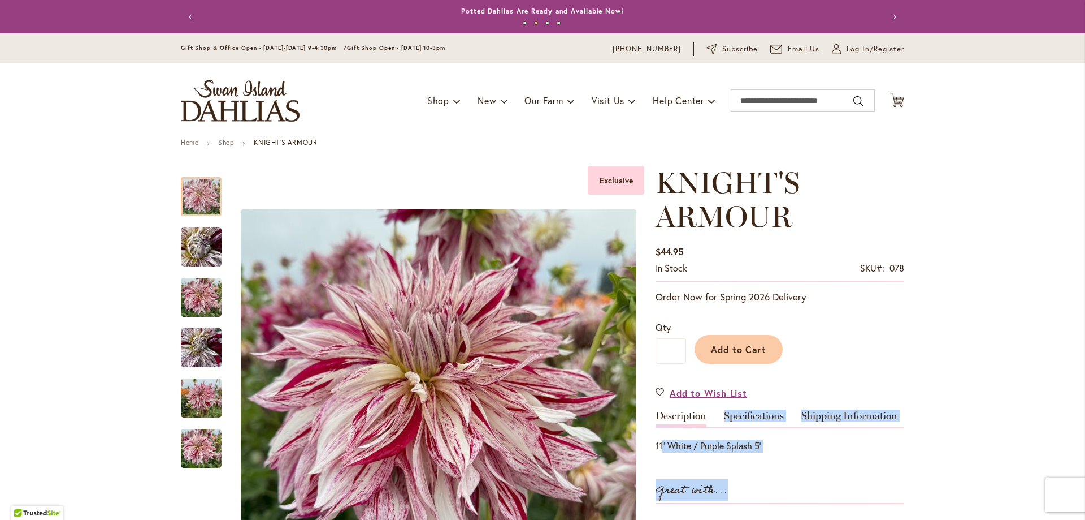
drag, startPoint x: 772, startPoint y: 480, endPoint x: 657, endPoint y: 436, distance: 123.3
click at [657, 436] on div "KNIGHT'S ARMOUR $44.95 In stock SKU 078 Be the first to review this product Ord…" at bounding box center [780, 475] width 249 height 618
click at [657, 436] on div "11" White / Purple Splash 5'" at bounding box center [780, 439] width 249 height 25
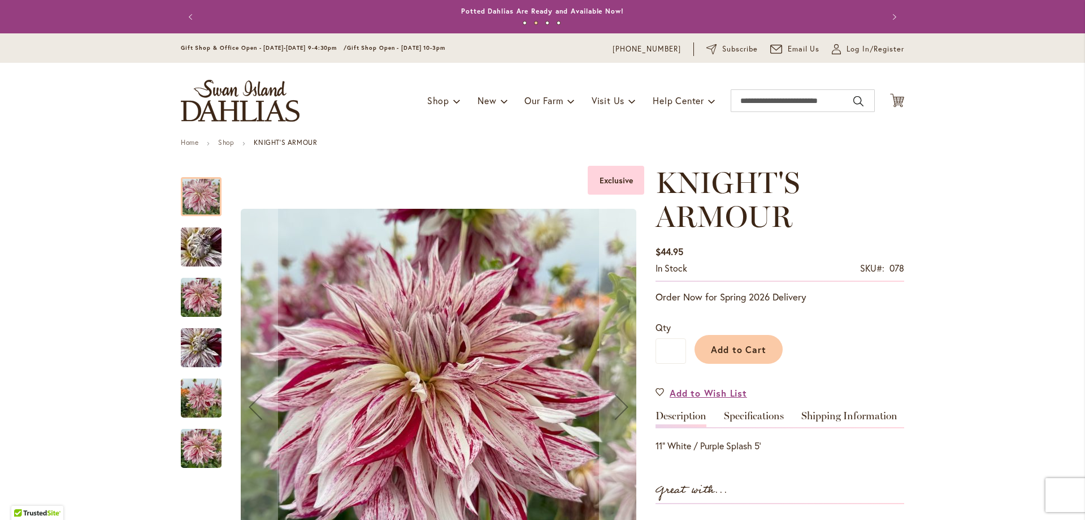
click at [191, 239] on img "KNIGHT'S ARMOUR" at bounding box center [201, 247] width 81 height 61
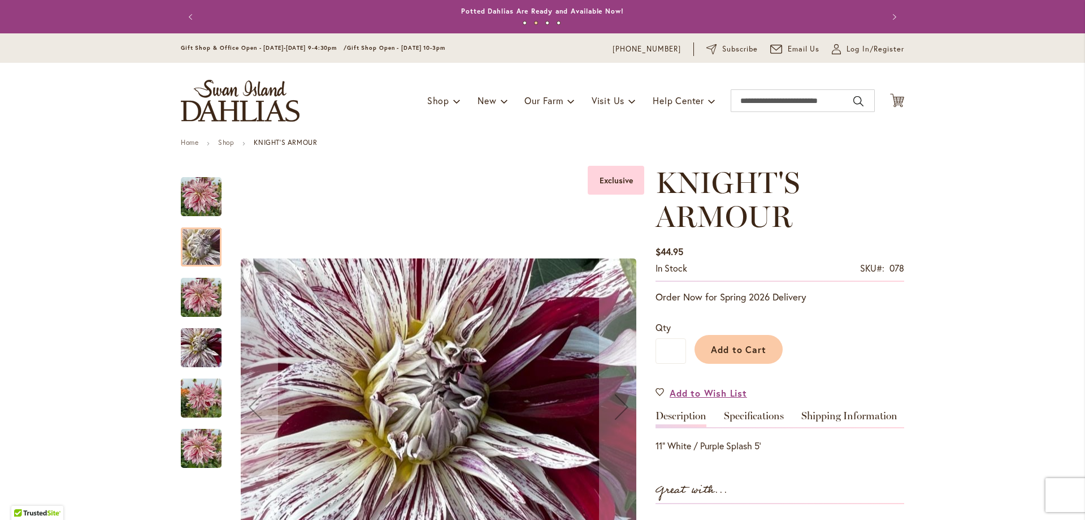
click at [191, 290] on img "KNIGHT'S ARMOUR" at bounding box center [201, 297] width 41 height 54
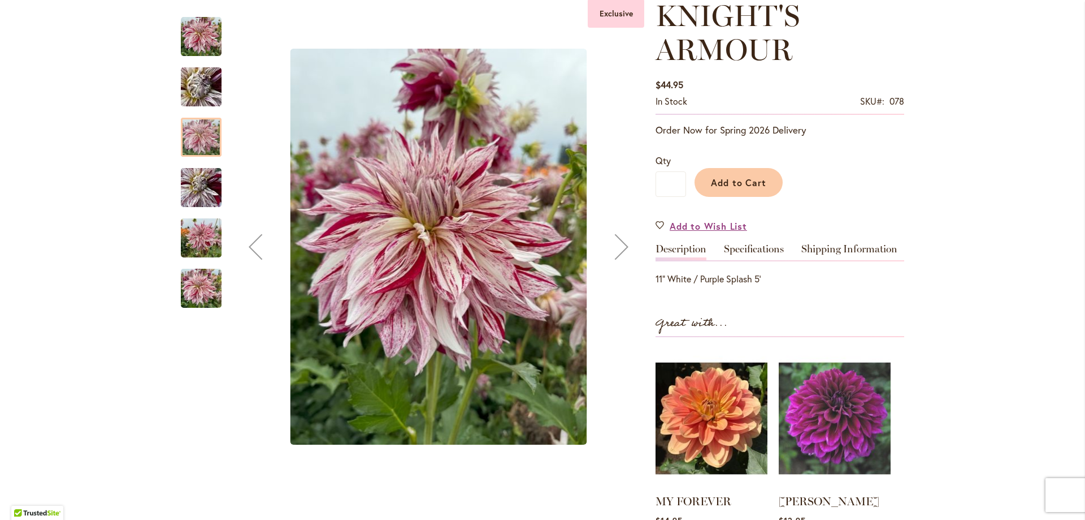
scroll to position [170, 0]
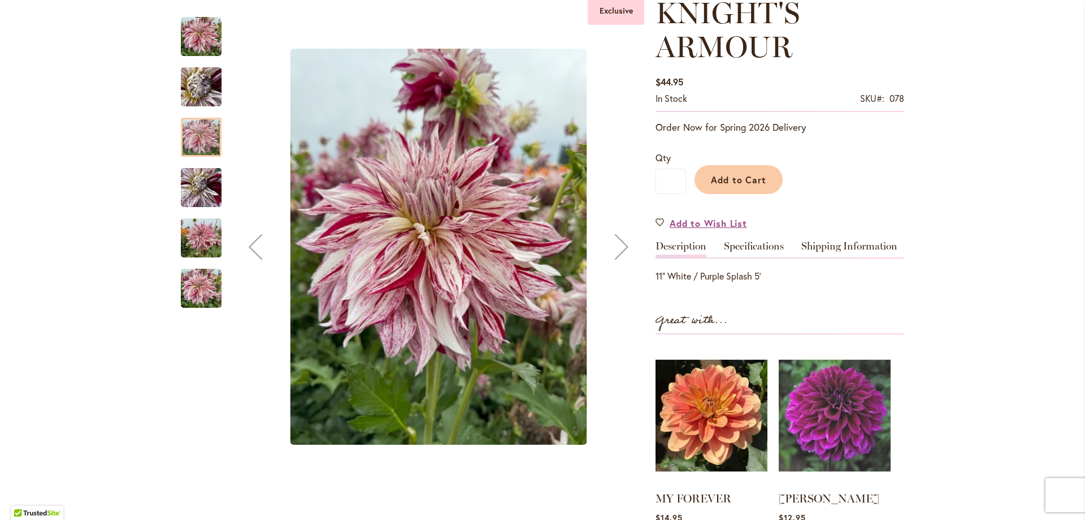
click at [188, 192] on img "KNIGHT'S ARMOUR" at bounding box center [201, 188] width 41 height 54
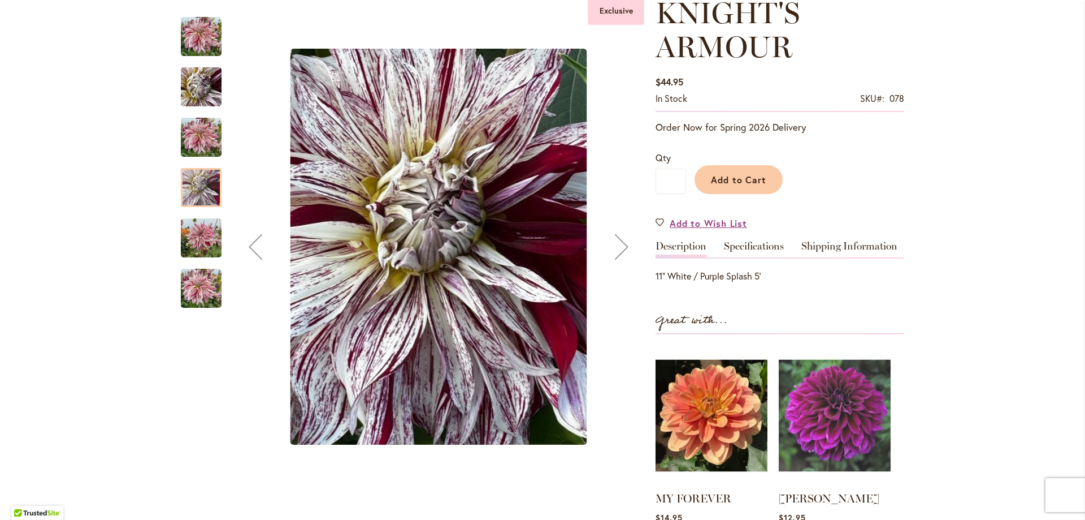
click at [198, 228] on img "KNIGHT'S ARMOUR" at bounding box center [201, 238] width 41 height 54
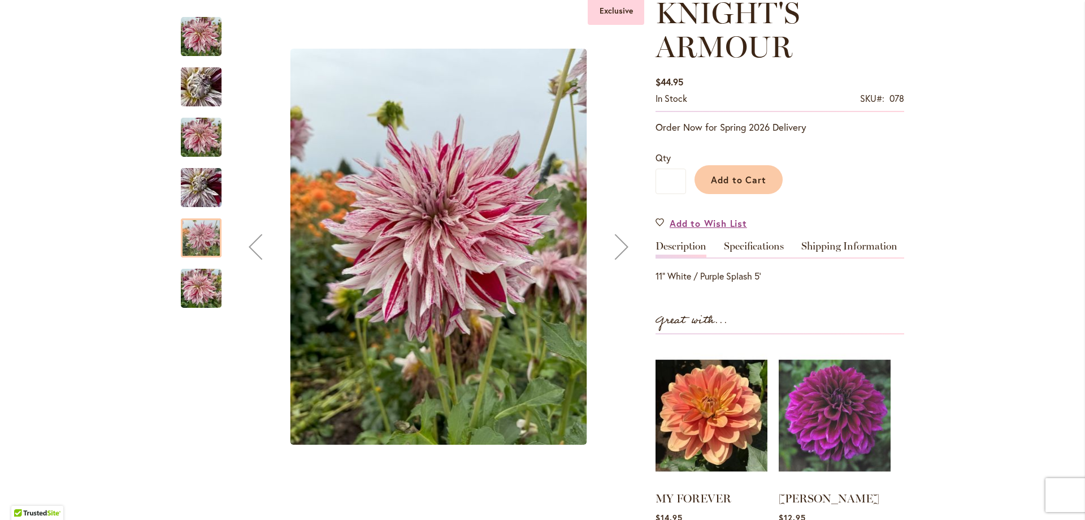
click at [200, 289] on img "KNIGHT'S ARMOUR" at bounding box center [201, 288] width 41 height 54
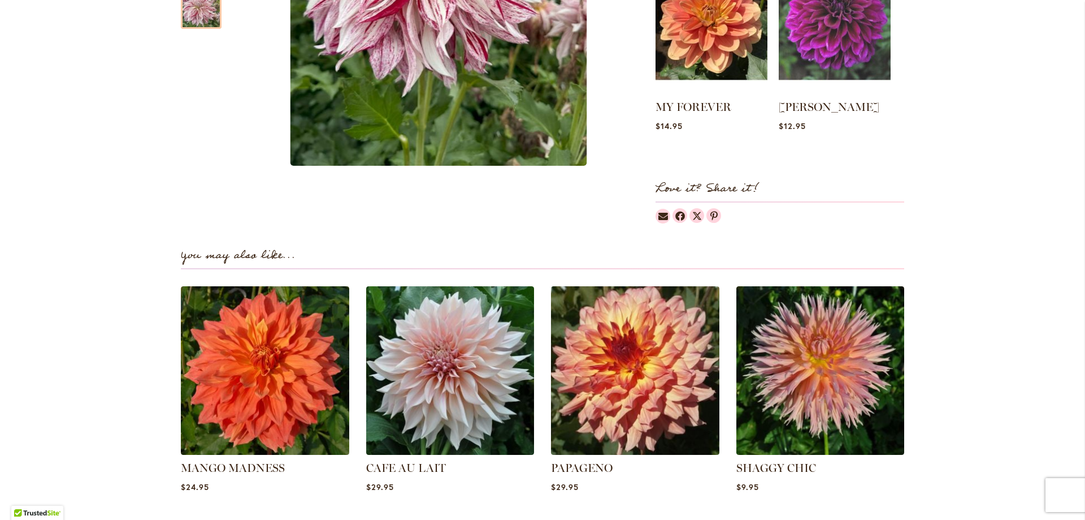
scroll to position [568, 0]
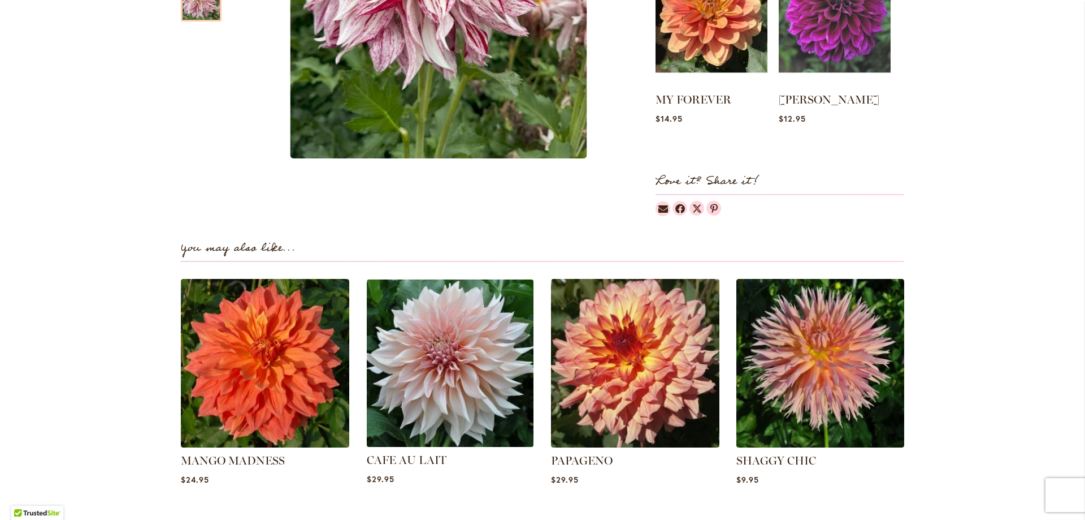
click at [510, 350] on img at bounding box center [449, 362] width 175 height 175
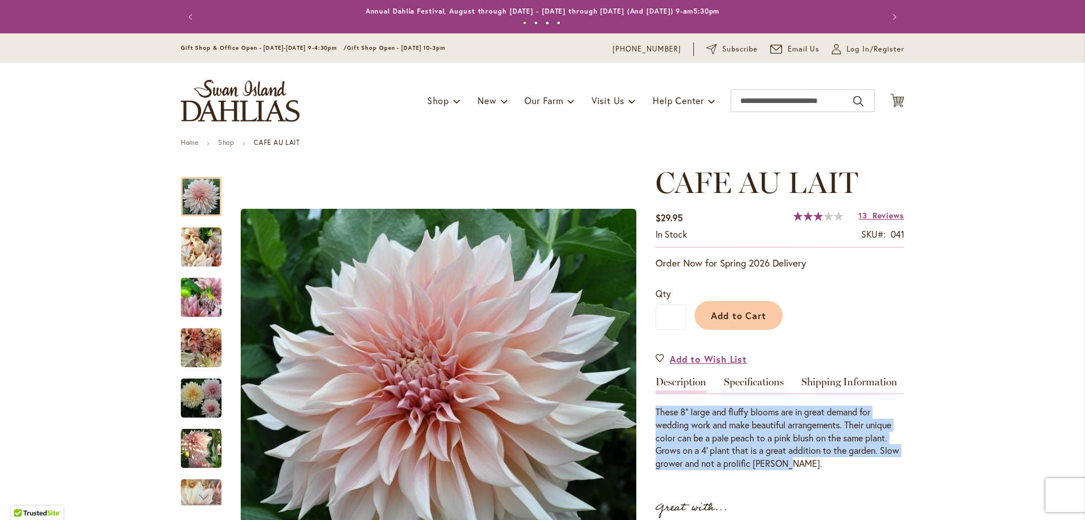
drag, startPoint x: 811, startPoint y: 460, endPoint x: 650, endPoint y: 410, distance: 168.6
drag, startPoint x: 650, startPoint y: 410, endPoint x: 856, endPoint y: 468, distance: 214.2
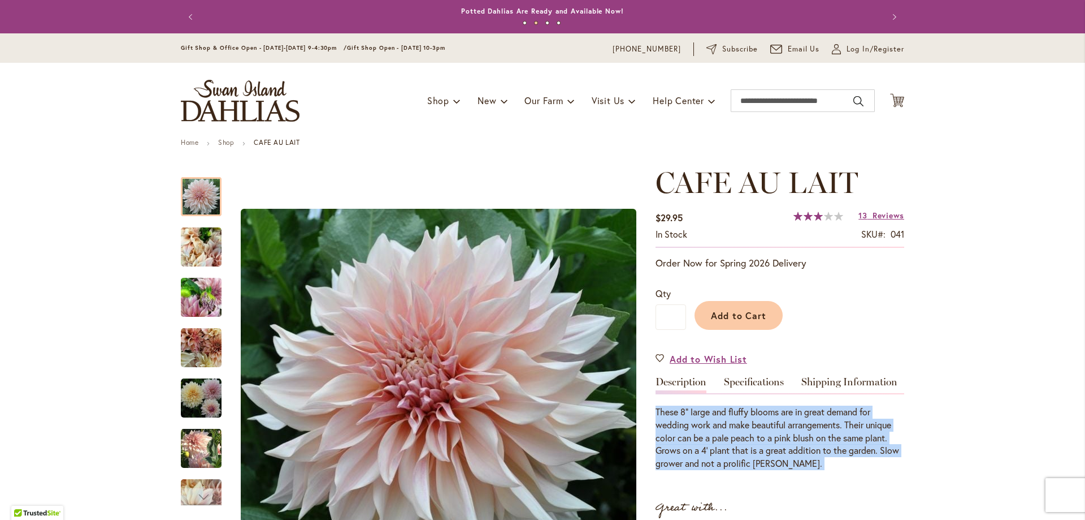
click at [856, 468] on div "These 8" large and fluffy blooms are in great demand for wedding work and make …" at bounding box center [780, 437] width 249 height 64
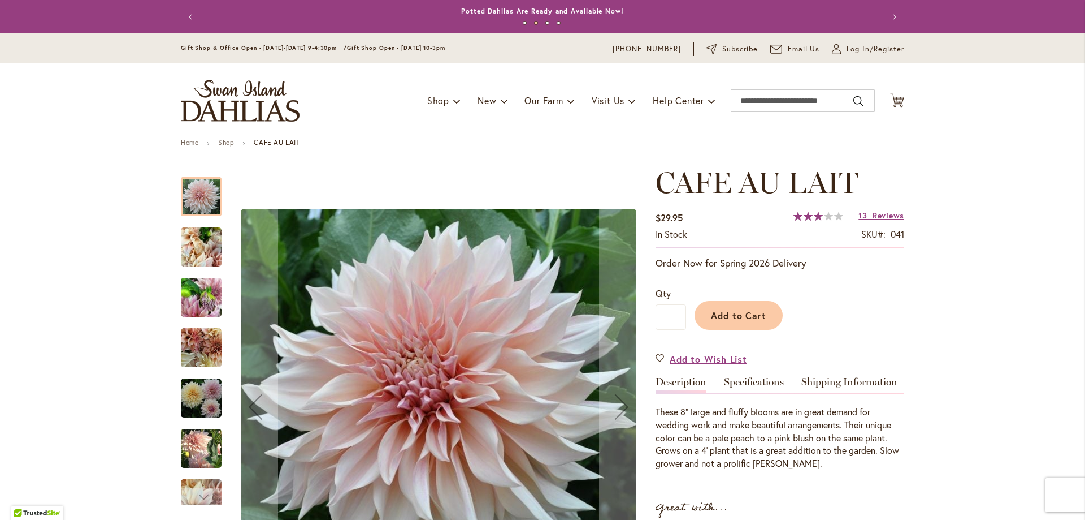
click at [210, 243] on img "Café Au Lait" at bounding box center [201, 247] width 41 height 54
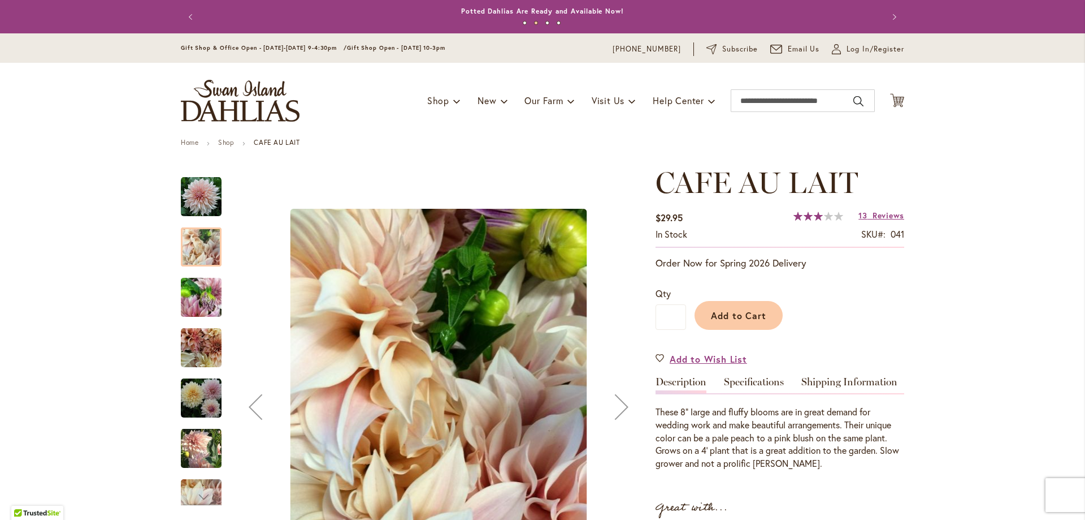
click at [200, 313] on img "Café Au Lait" at bounding box center [201, 297] width 41 height 54
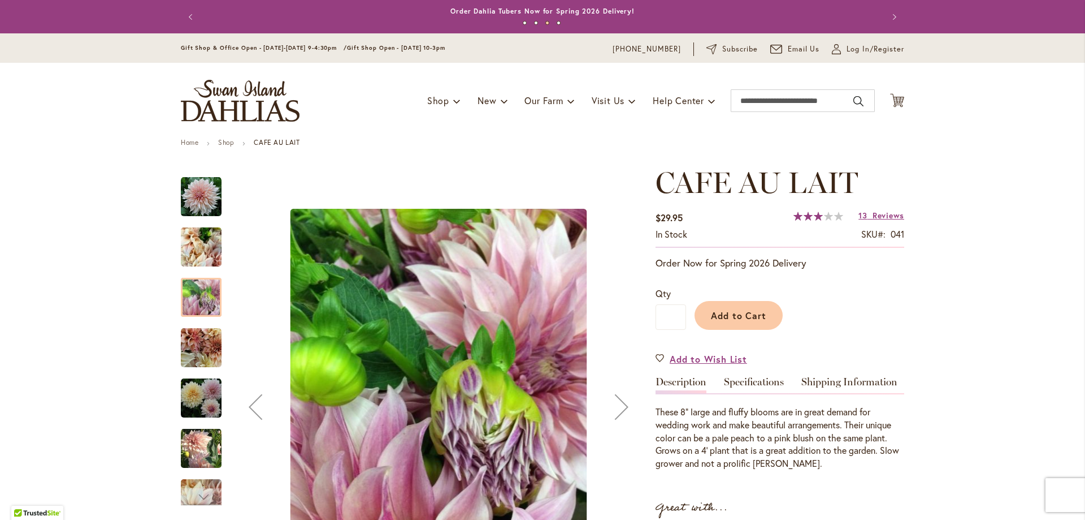
click at [192, 354] on img "Café Au Lait" at bounding box center [201, 347] width 41 height 41
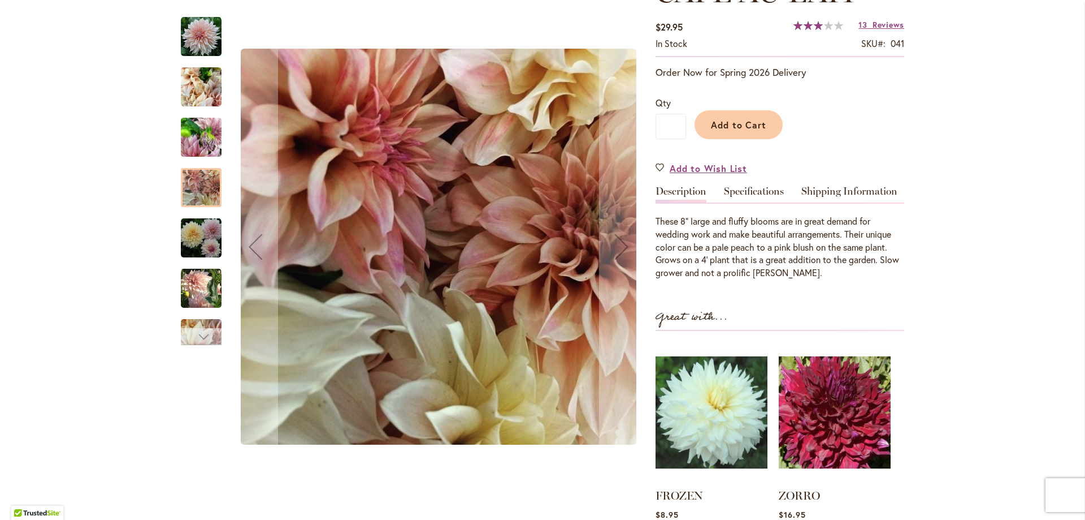
scroll to position [283, 0]
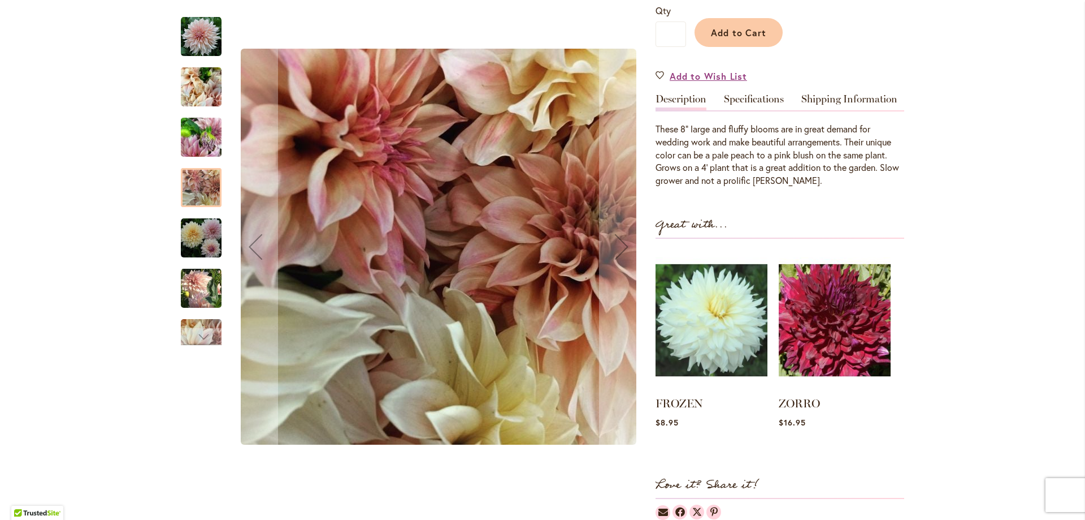
click at [197, 239] on img "Café Au Lait" at bounding box center [201, 238] width 41 height 41
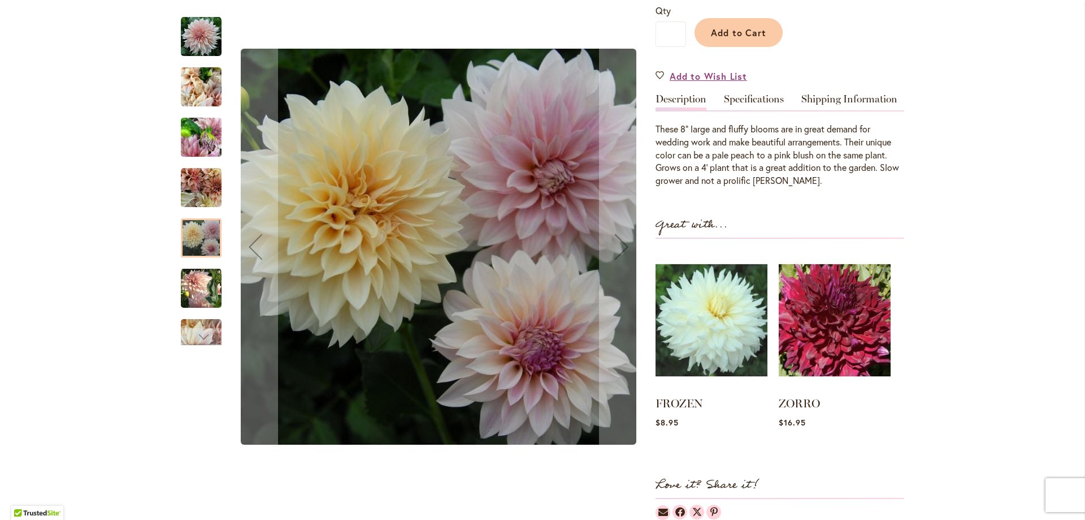
click at [206, 293] on img "Café Au Lait" at bounding box center [201, 288] width 41 height 42
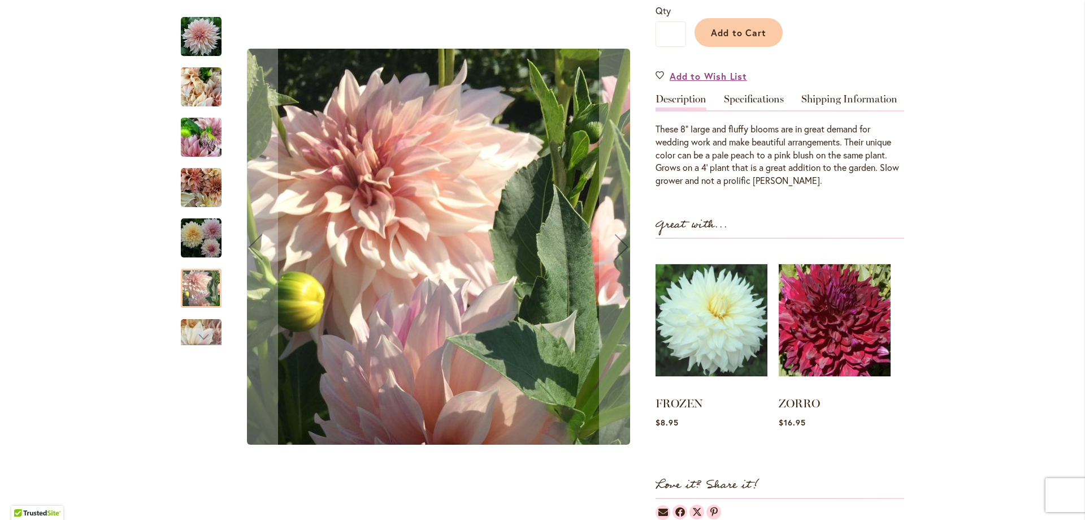
click at [192, 324] on img "Café Au Lait" at bounding box center [201, 338] width 41 height 54
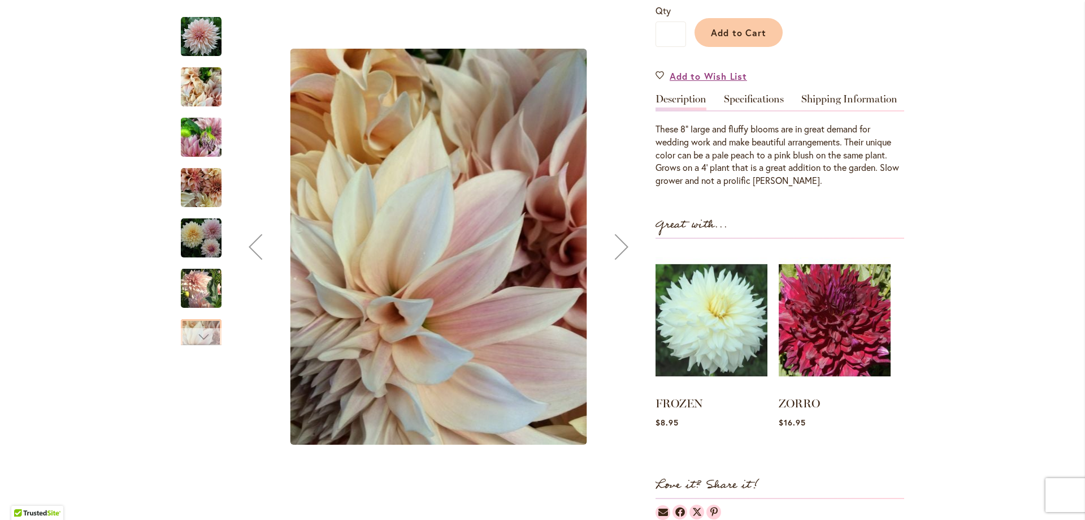
click at [200, 338] on div "Next" at bounding box center [201, 336] width 17 height 17
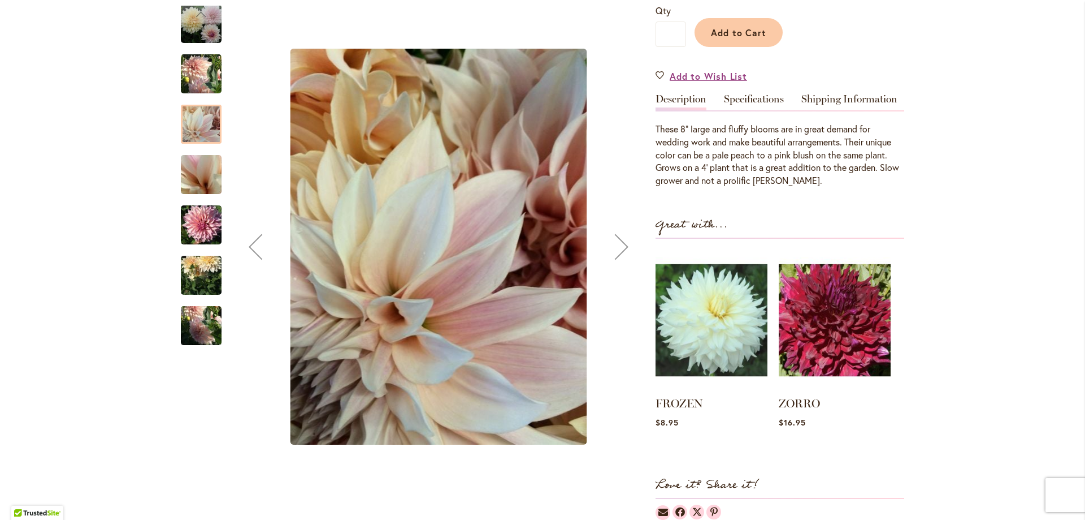
click at [201, 187] on img "Café Au Lait" at bounding box center [201, 174] width 81 height 61
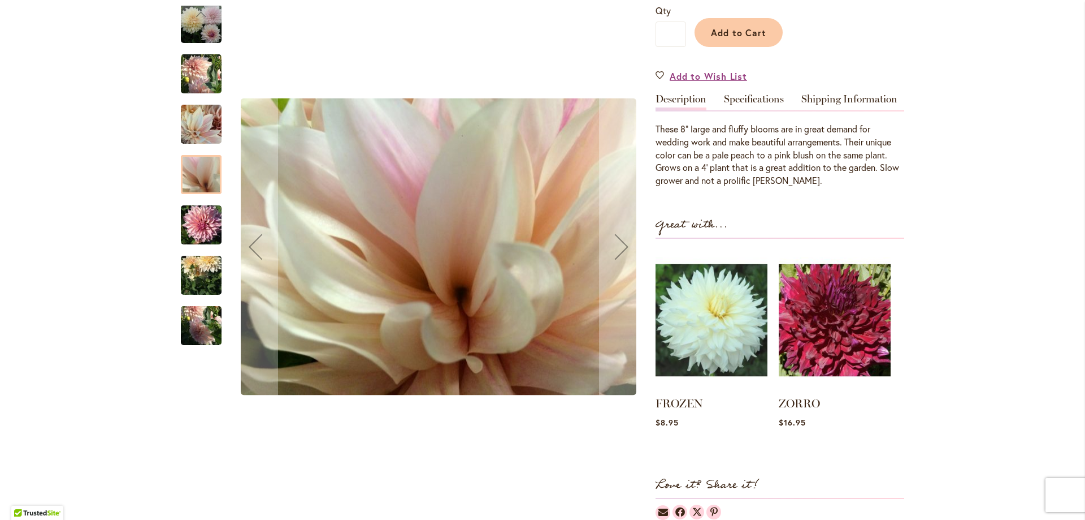
click at [198, 219] on img "Café Au Lait" at bounding box center [201, 225] width 41 height 54
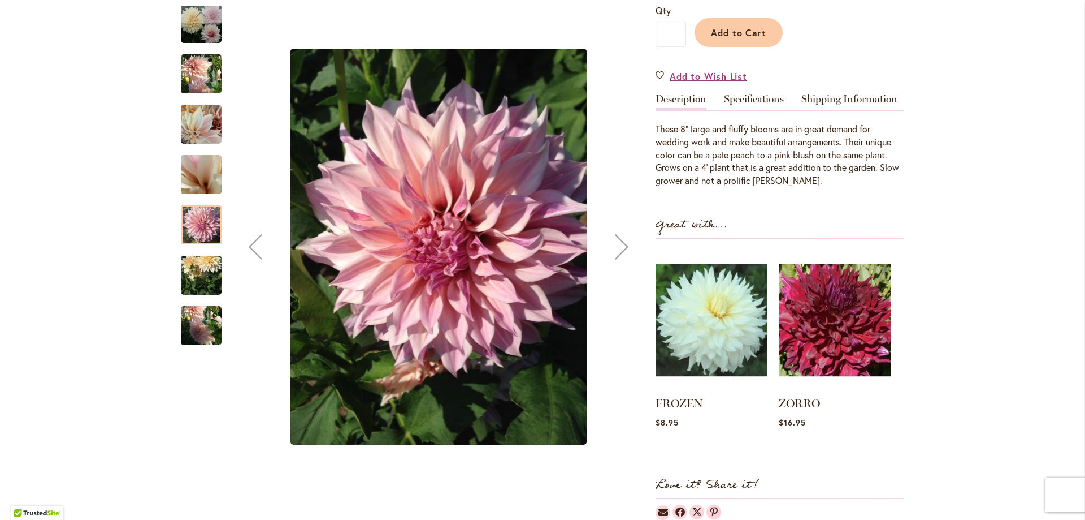
click at [194, 279] on img "Café Au Lait" at bounding box center [201, 275] width 41 height 54
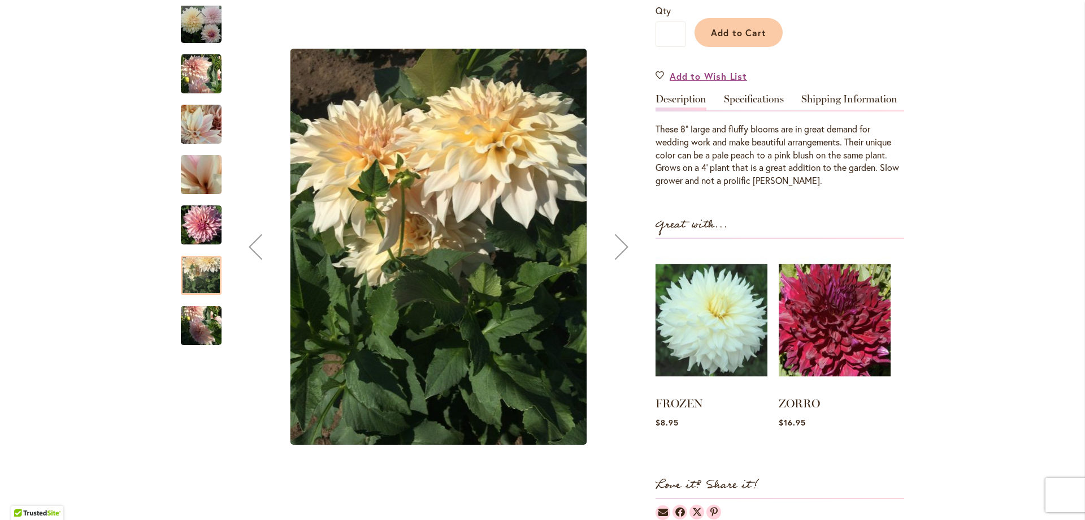
click at [196, 310] on img "Café Au Lait" at bounding box center [201, 325] width 41 height 54
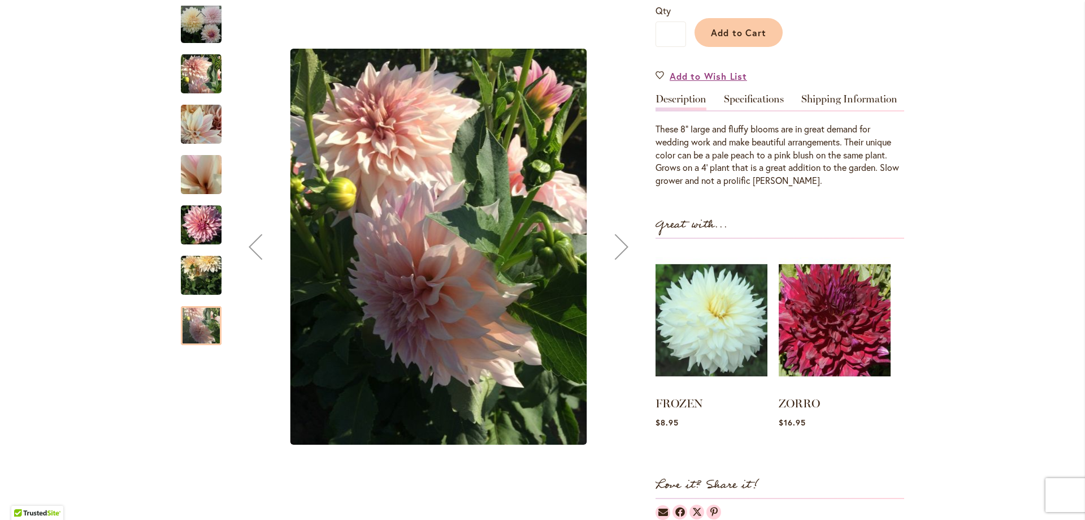
click at [200, 287] on img "Café Au Lait" at bounding box center [201, 275] width 41 height 54
